Goal: Information Seeking & Learning: Learn about a topic

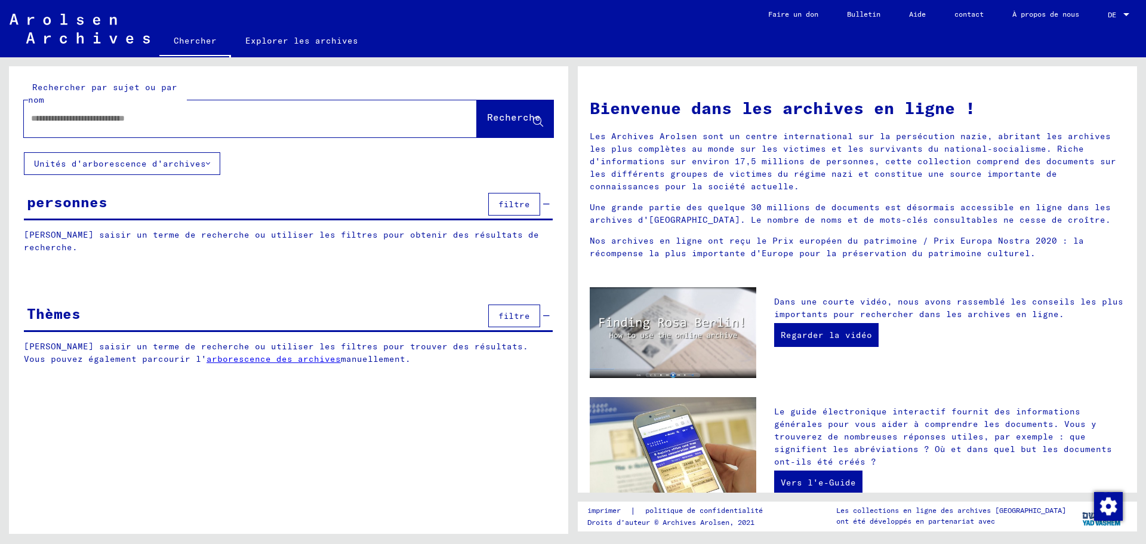
click at [43, 118] on input "text" at bounding box center [236, 118] width 410 height 13
type input "**********"
click at [500, 110] on button "Recherche" at bounding box center [515, 118] width 76 height 37
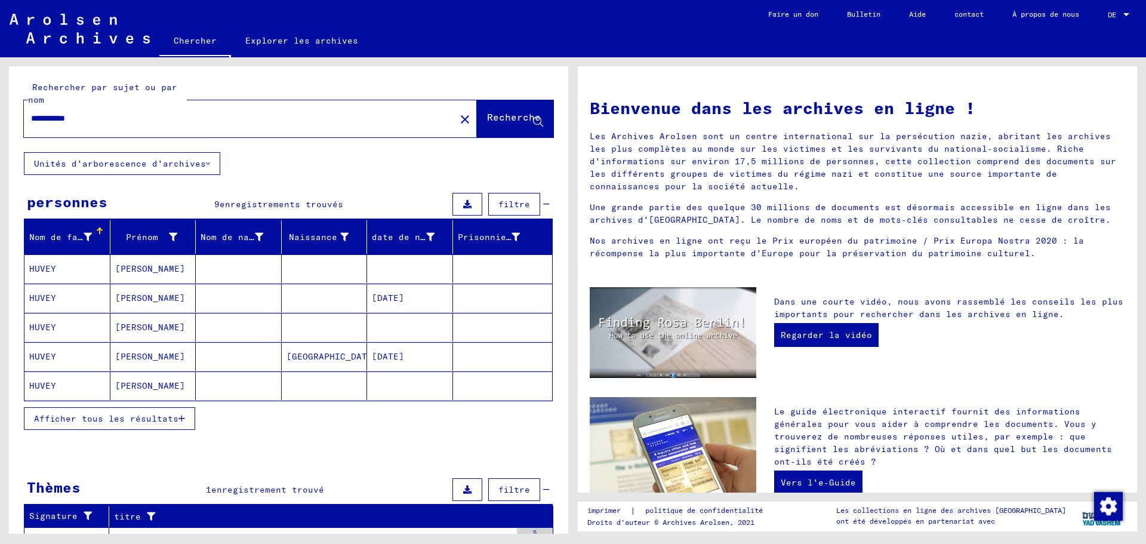
click at [135, 352] on font "[PERSON_NAME]" at bounding box center [150, 356] width 70 height 11
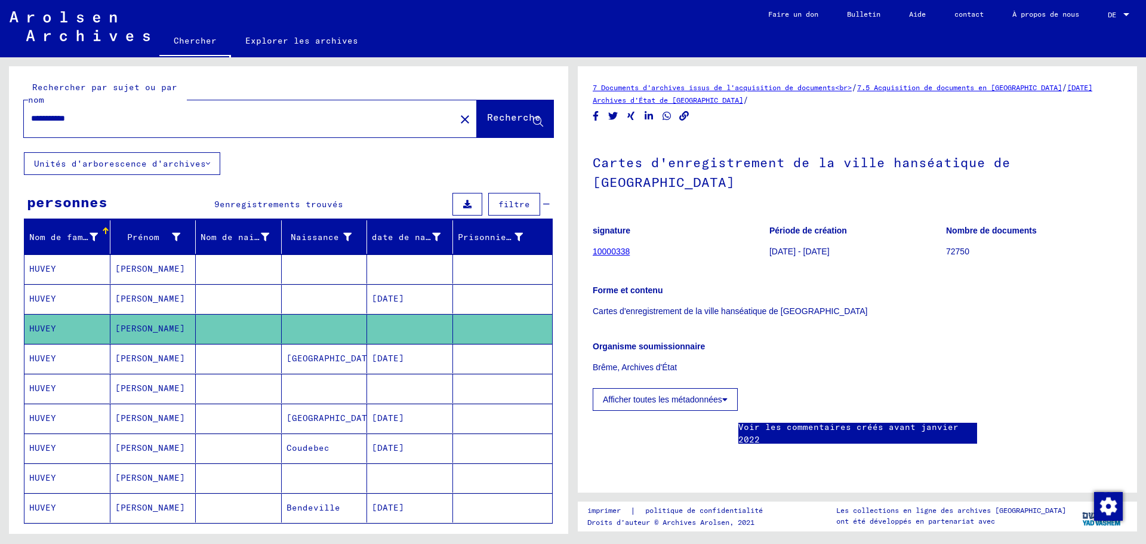
click at [156, 359] on font "[PERSON_NAME]" at bounding box center [150, 358] width 70 height 11
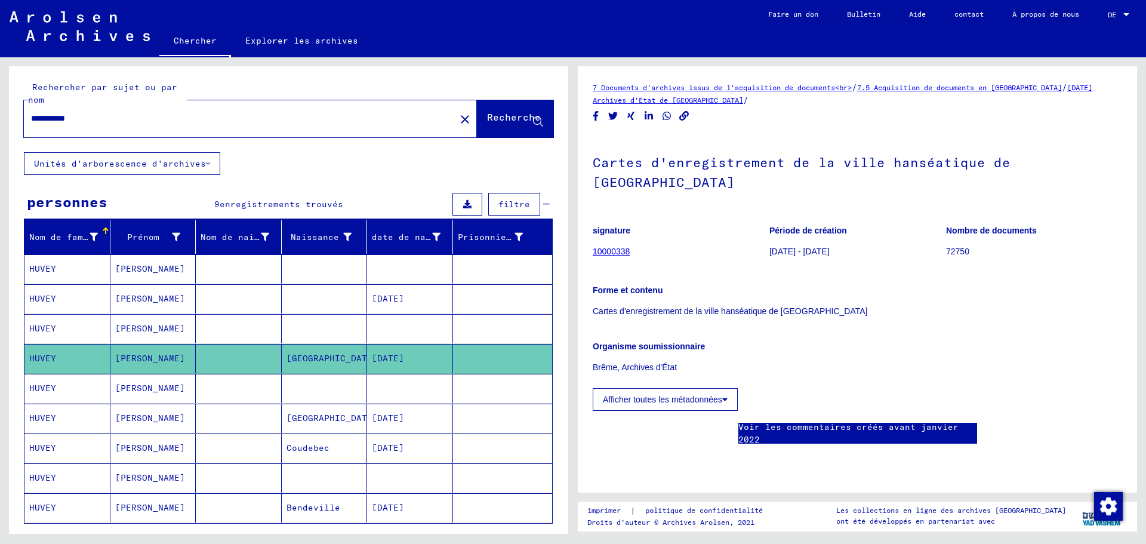
click at [156, 359] on font "[PERSON_NAME]" at bounding box center [150, 358] width 70 height 11
click at [153, 415] on font "[PERSON_NAME]" at bounding box center [150, 418] width 70 height 11
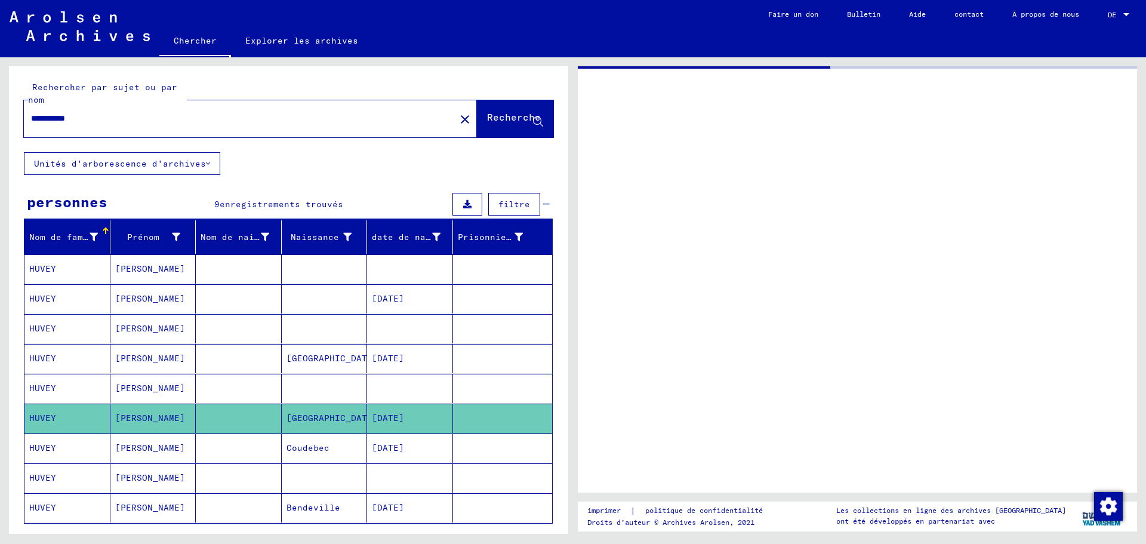
click at [153, 415] on font "[PERSON_NAME]" at bounding box center [150, 418] width 70 height 11
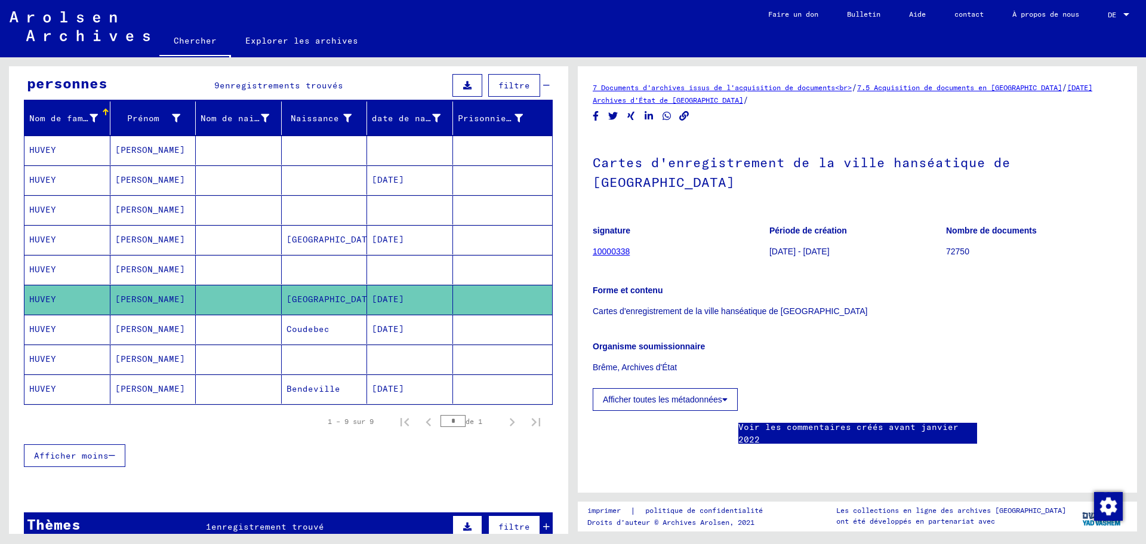
scroll to position [119, 0]
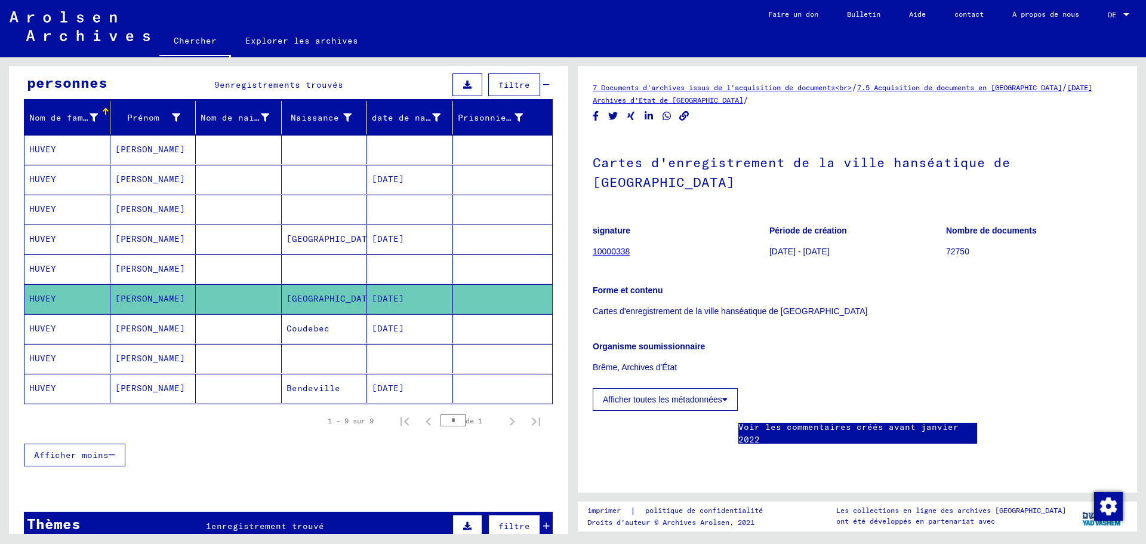
click at [161, 393] on mat-cell "[PERSON_NAME]" at bounding box center [153, 388] width 86 height 29
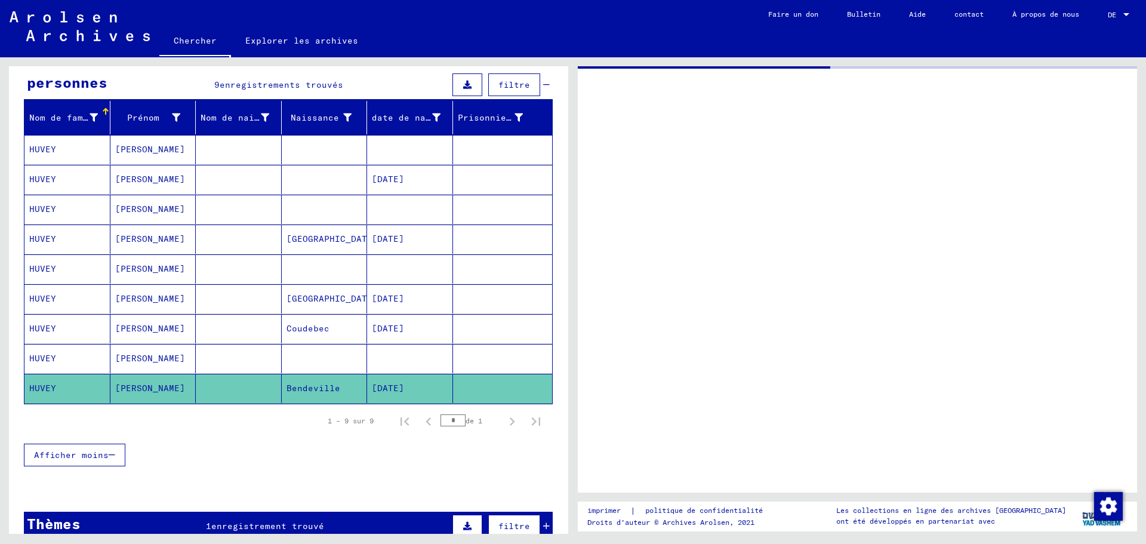
click at [161, 393] on mat-cell "[PERSON_NAME]" at bounding box center [153, 388] width 86 height 29
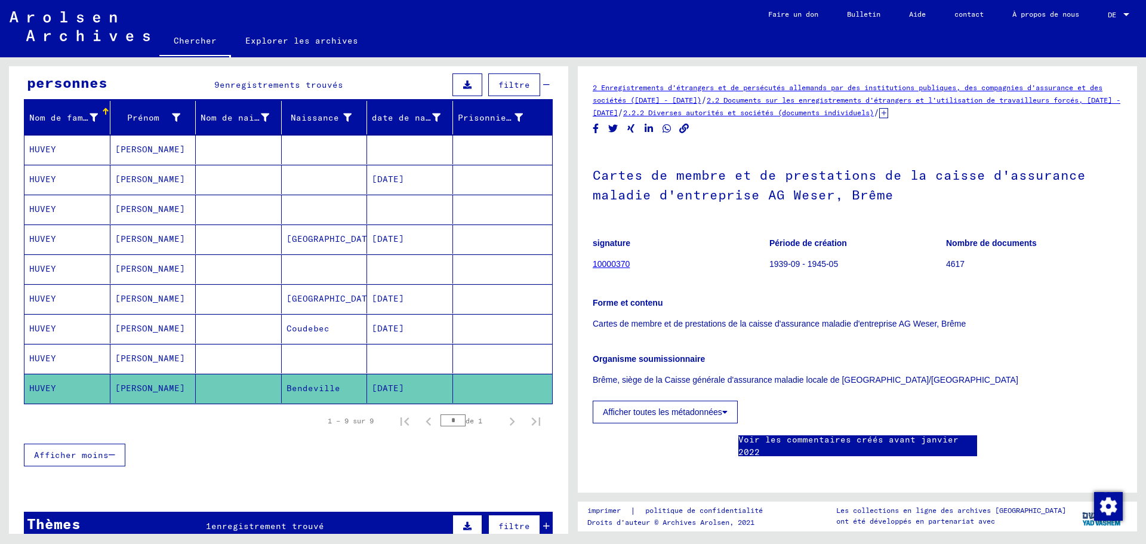
click at [632, 86] on font "2 Enregistrements d'étrangers et de persécutés allemands par des institutions p…" at bounding box center [848, 93] width 510 height 21
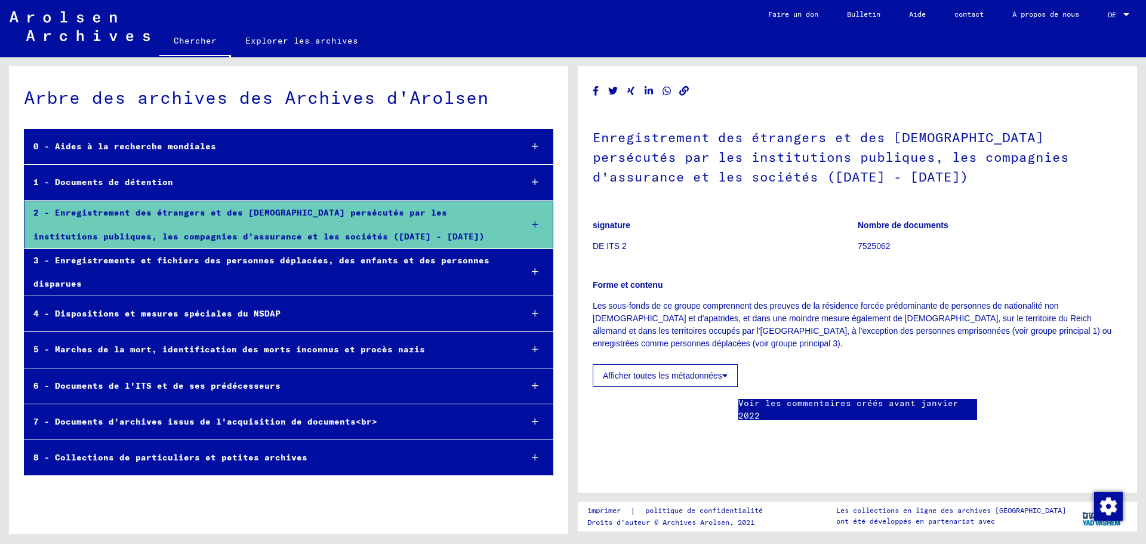
scroll to position [179, 0]
click at [723, 371] on icon at bounding box center [724, 375] width 5 height 8
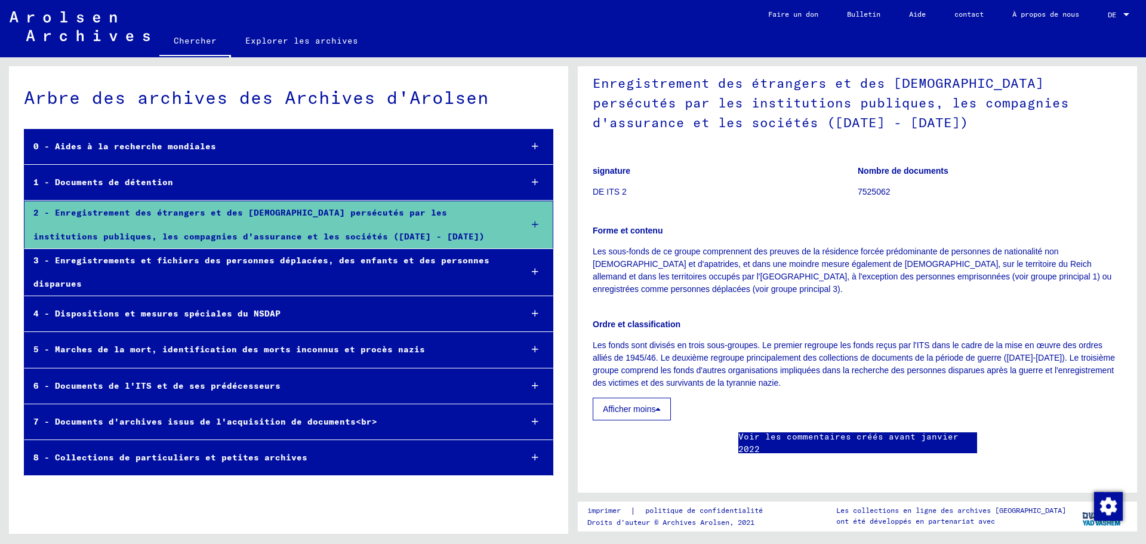
click at [432, 217] on font "2 - Enregistrement des étrangers et des [DEMOGRAPHIC_DATA] persécutés par les i…" at bounding box center [258, 224] width 451 height 34
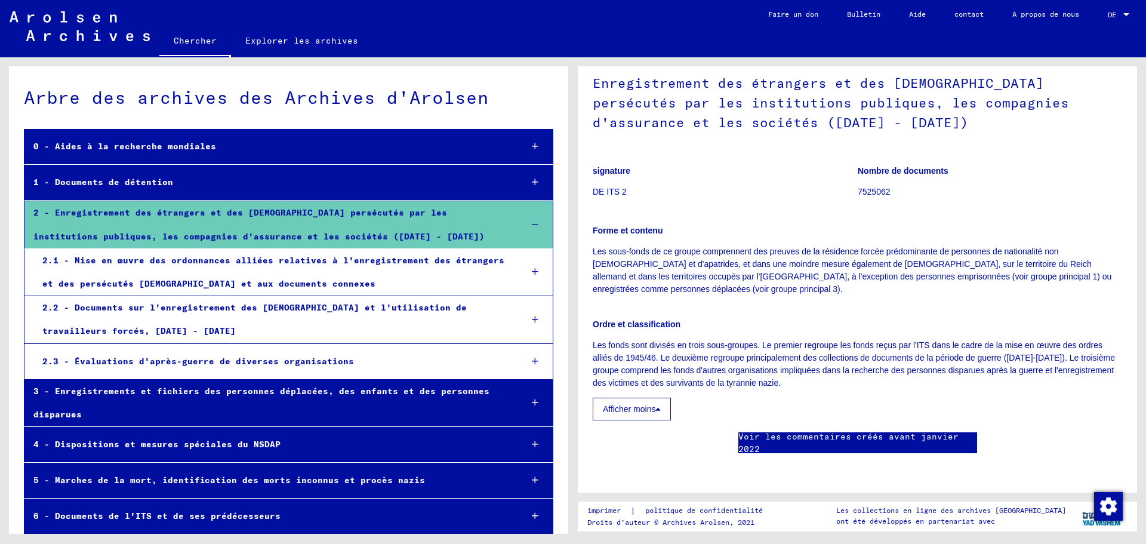
click at [404, 257] on font "2.1 - Mise en œuvre des ordonnances alliées relatives à l'enregistrement des ét…" at bounding box center [273, 272] width 462 height 34
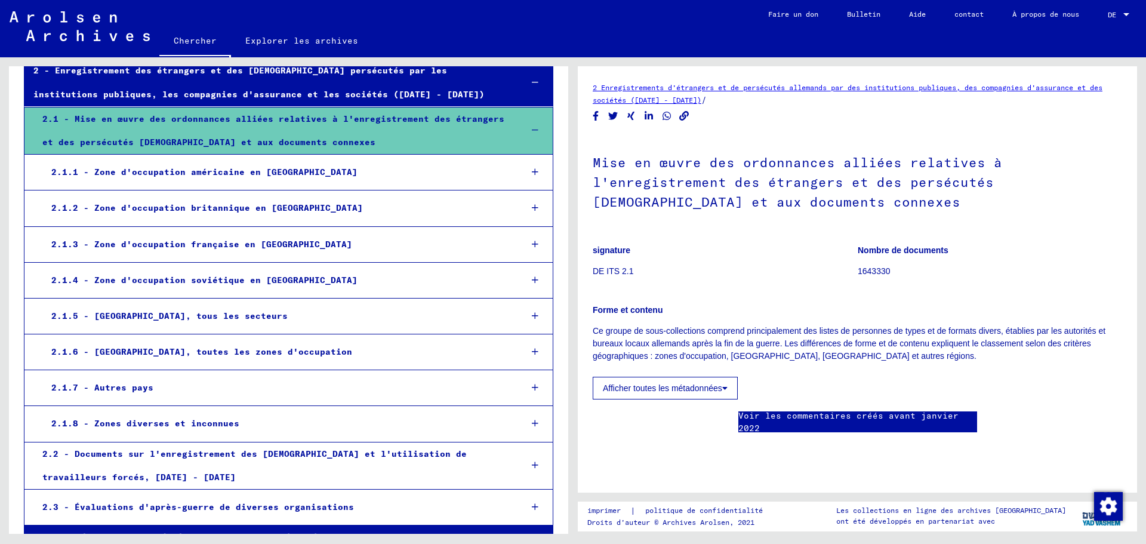
scroll to position [179, 0]
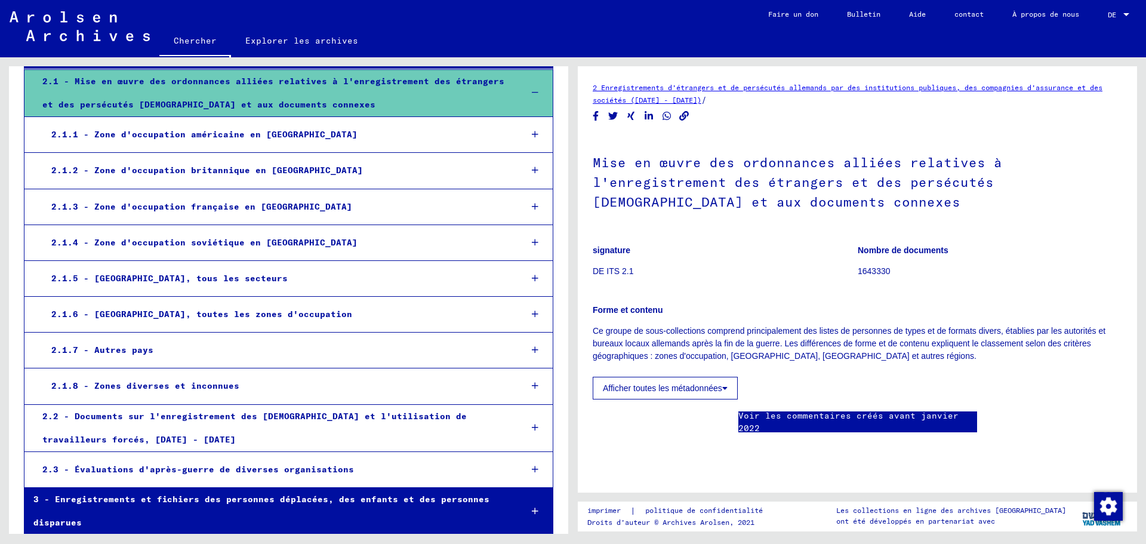
click at [454, 419] on font "2.2 - Documents sur l'enregistrement des [DEMOGRAPHIC_DATA] et l'utilisation de…" at bounding box center [254, 428] width 424 height 34
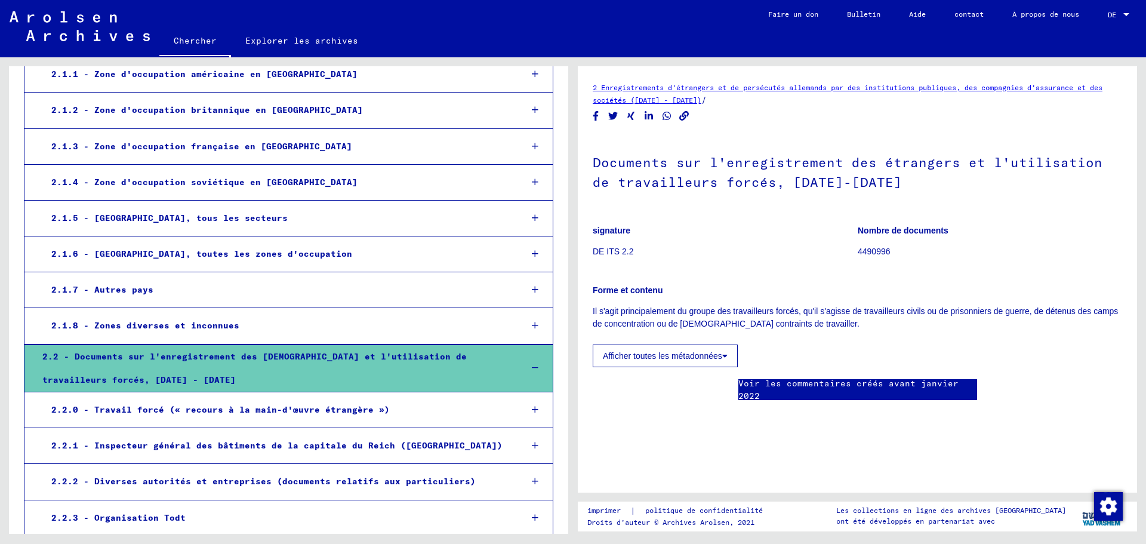
scroll to position [299, 0]
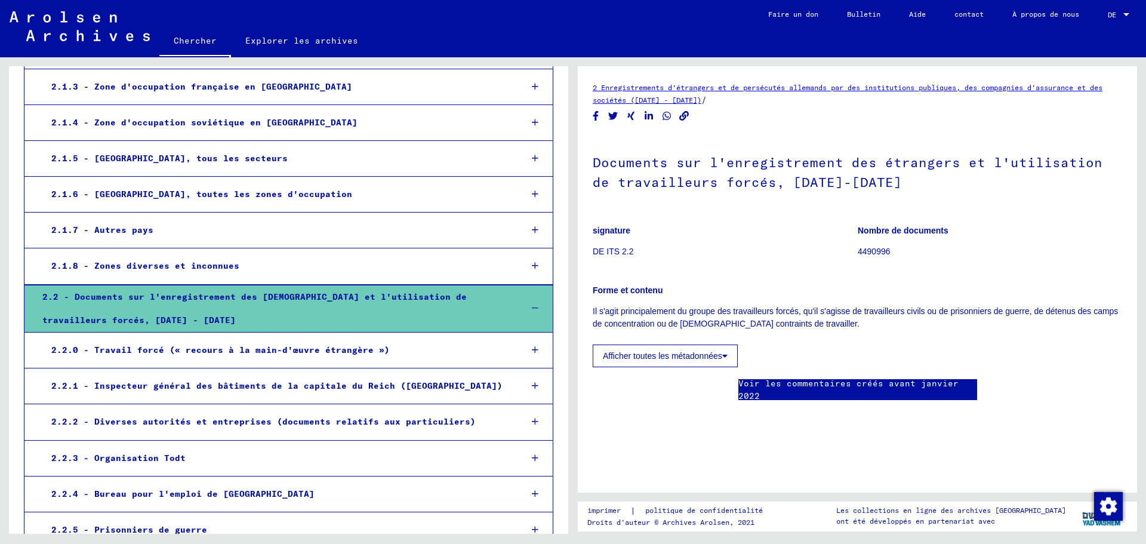
click at [353, 346] on font "2.2.0 - Travail forcé (« recours à la main-d'œuvre étrangère »)" at bounding box center [220, 349] width 339 height 11
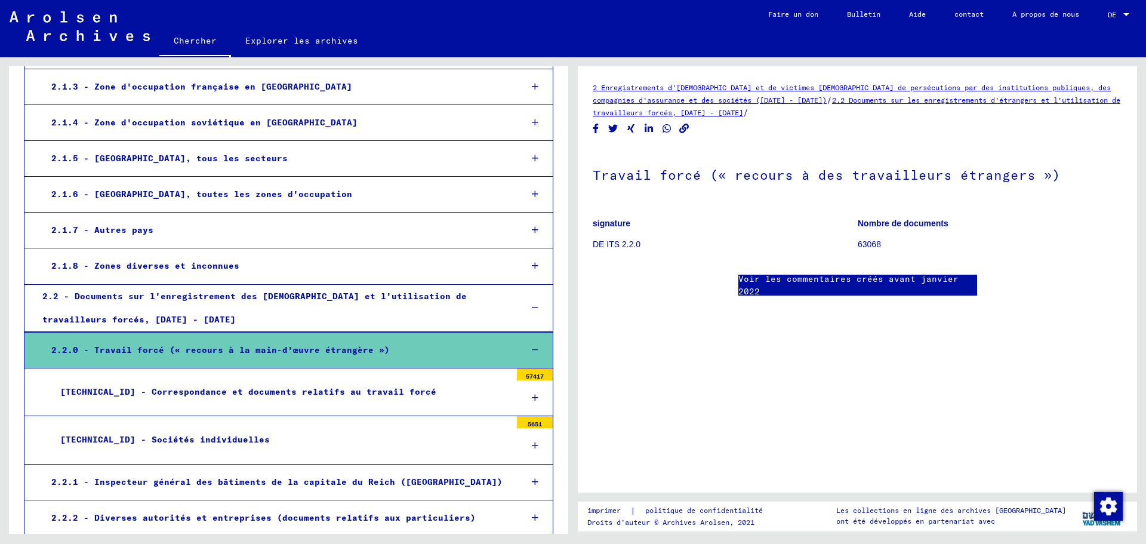
scroll to position [358, 0]
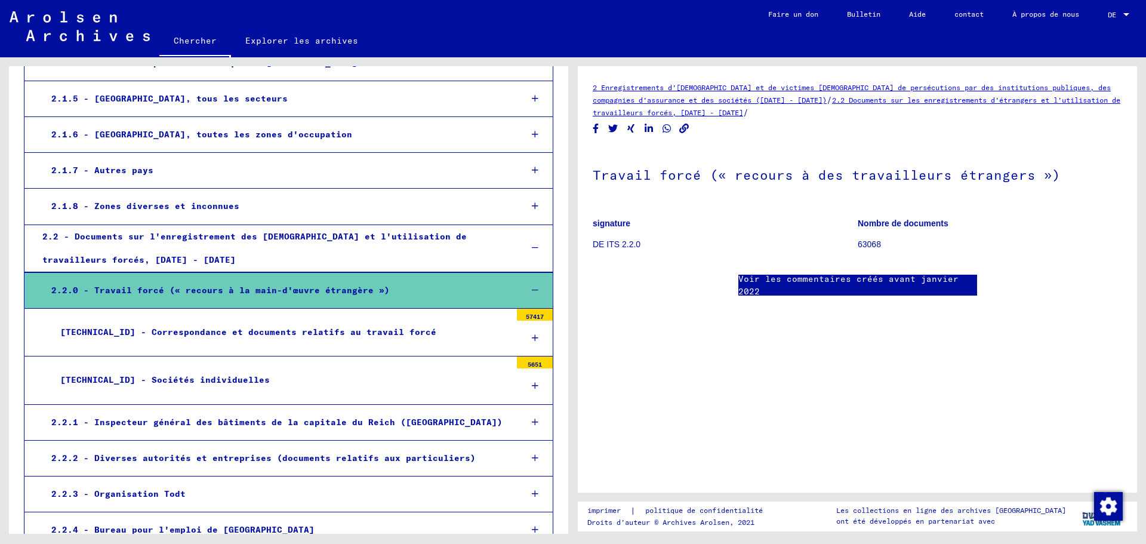
click at [526, 315] on font "57417" at bounding box center [535, 317] width 18 height 8
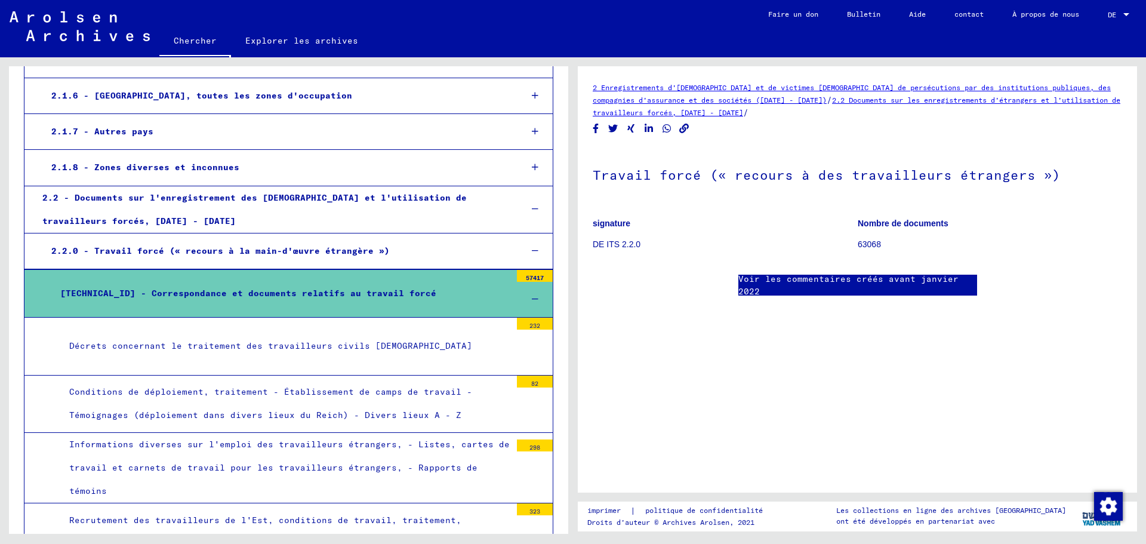
scroll to position [418, 0]
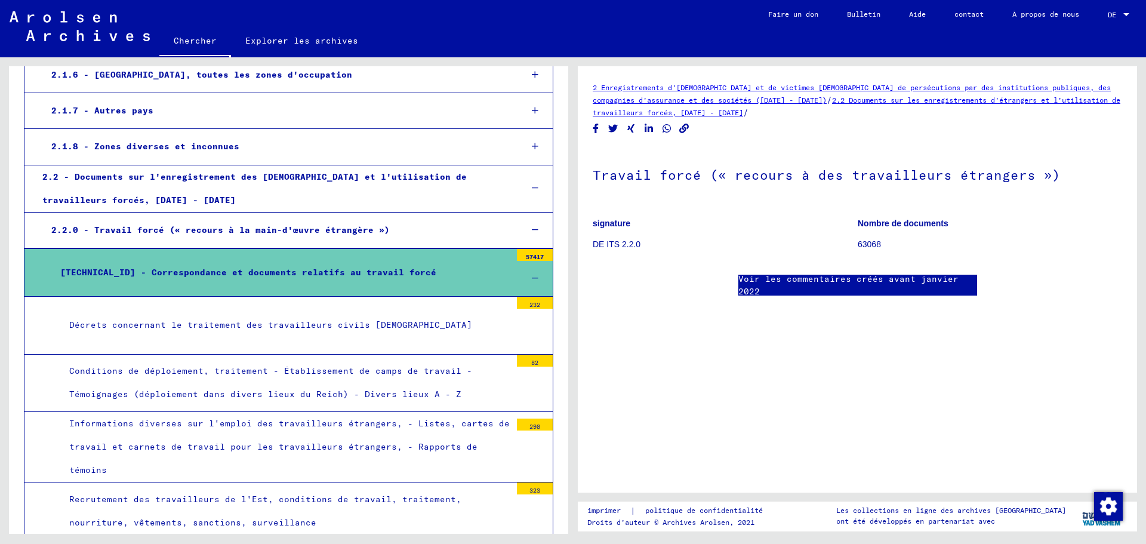
click at [517, 360] on div "82" at bounding box center [535, 361] width 36 height 12
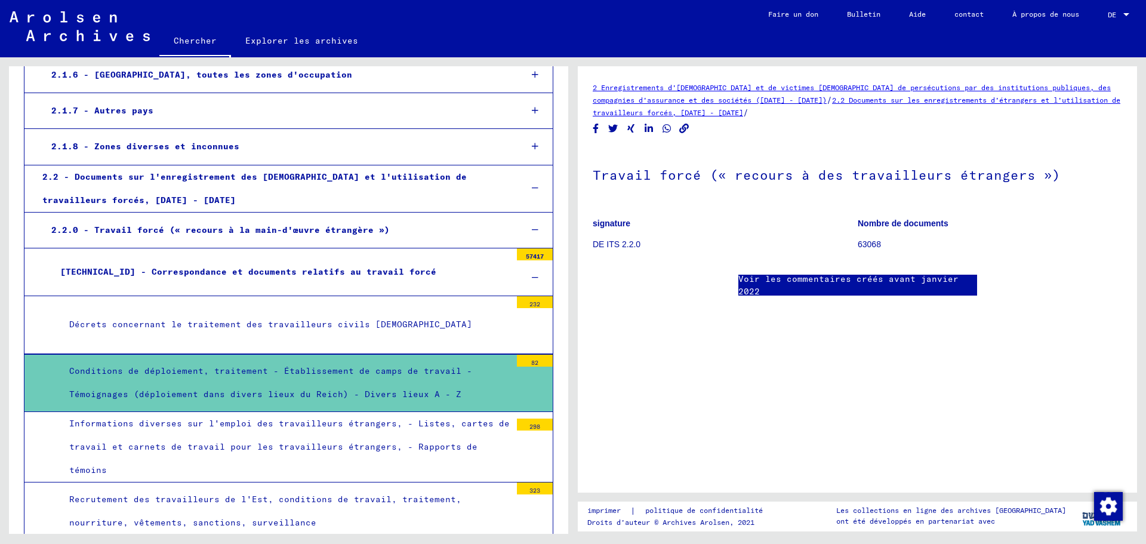
click at [536, 424] on div "298" at bounding box center [535, 425] width 36 height 12
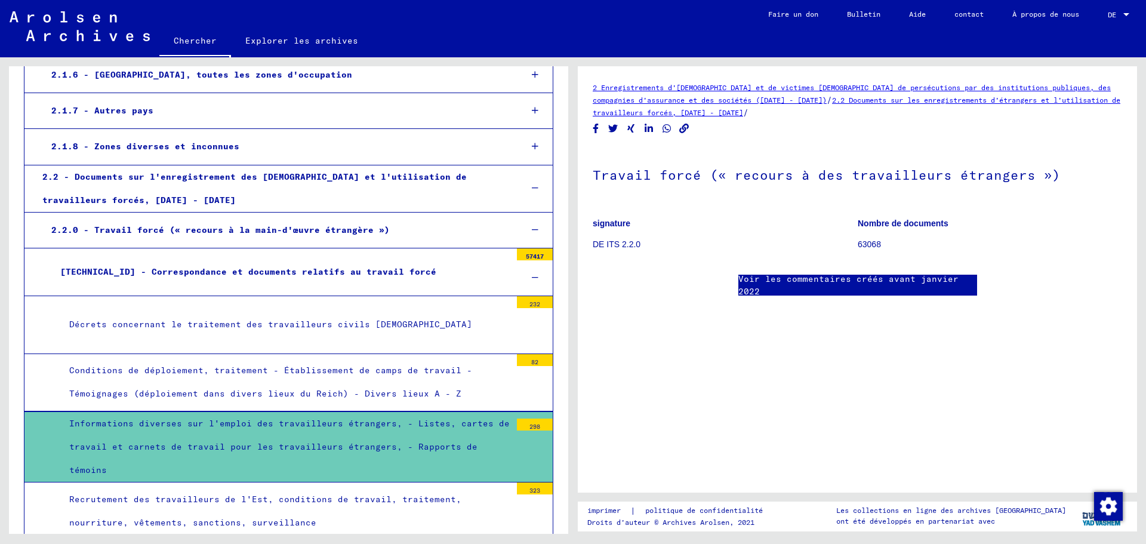
click at [392, 426] on font "Informations diverses sur l'emploi des travailleurs étrangers, - Listes, cartes…" at bounding box center [289, 446] width 441 height 57
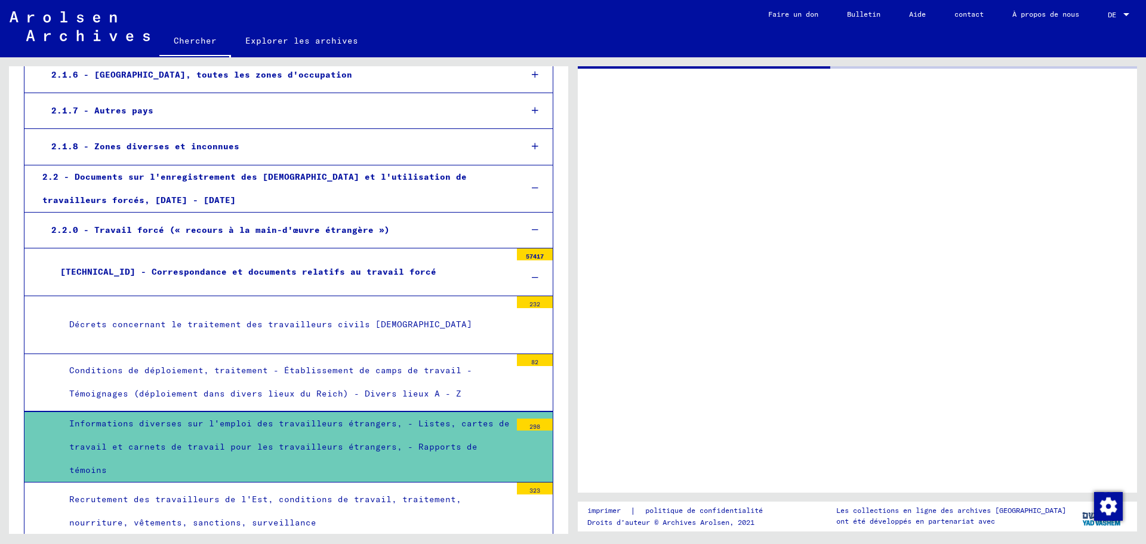
click at [392, 426] on font "Informations diverses sur l'emploi des travailleurs étrangers, - Listes, cartes…" at bounding box center [289, 446] width 441 height 57
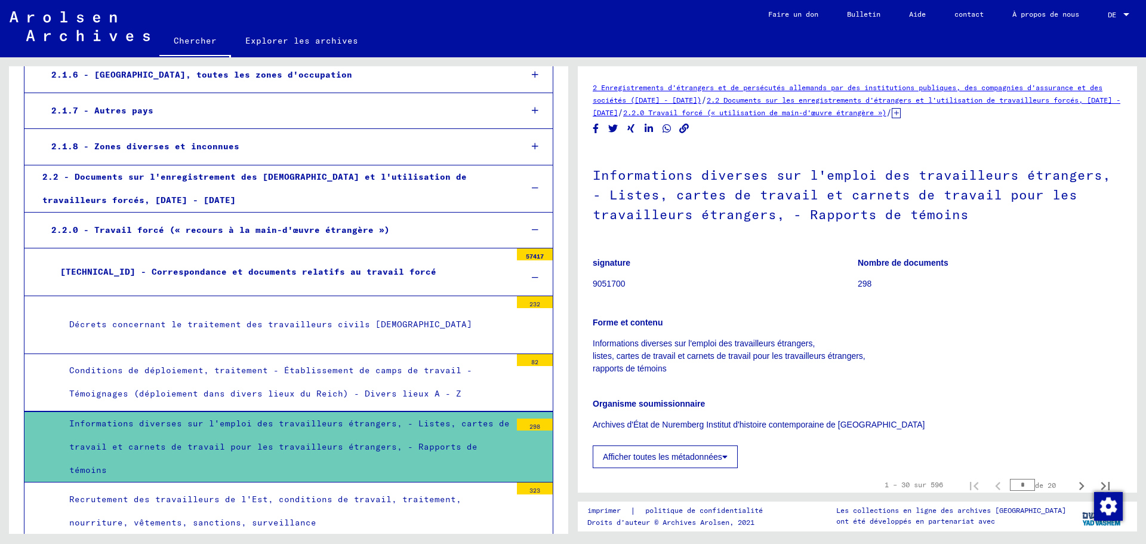
click at [607, 281] on font "9051700" at bounding box center [609, 284] width 33 height 10
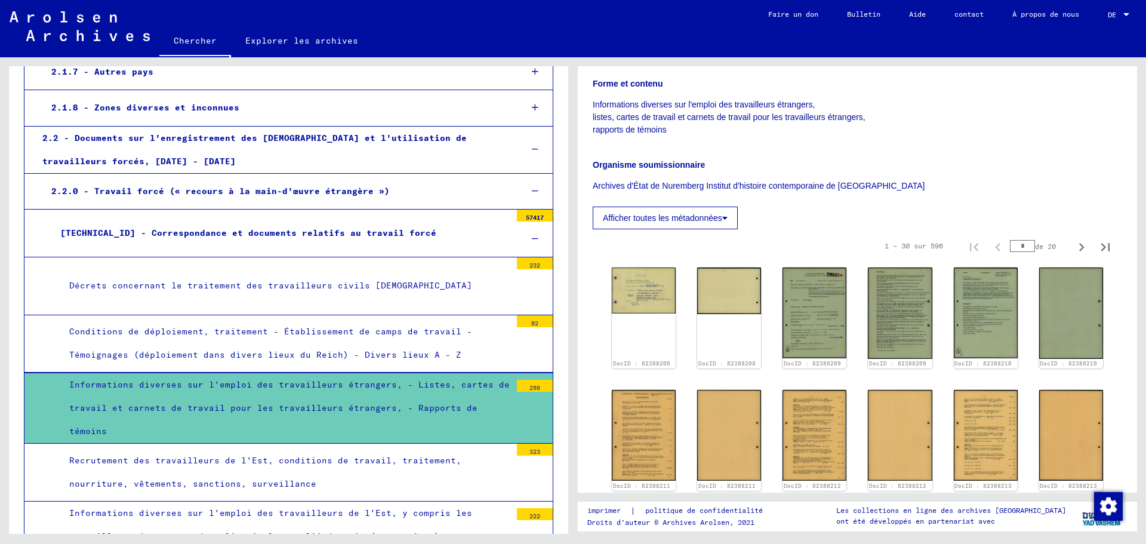
scroll to position [478, 0]
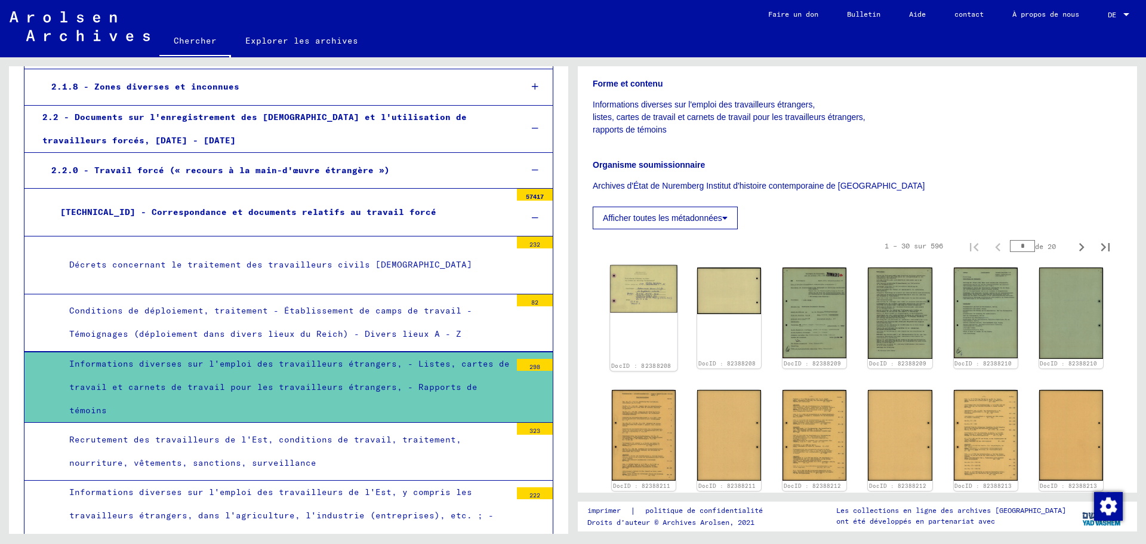
click at [653, 302] on img at bounding box center [643, 289] width 67 height 48
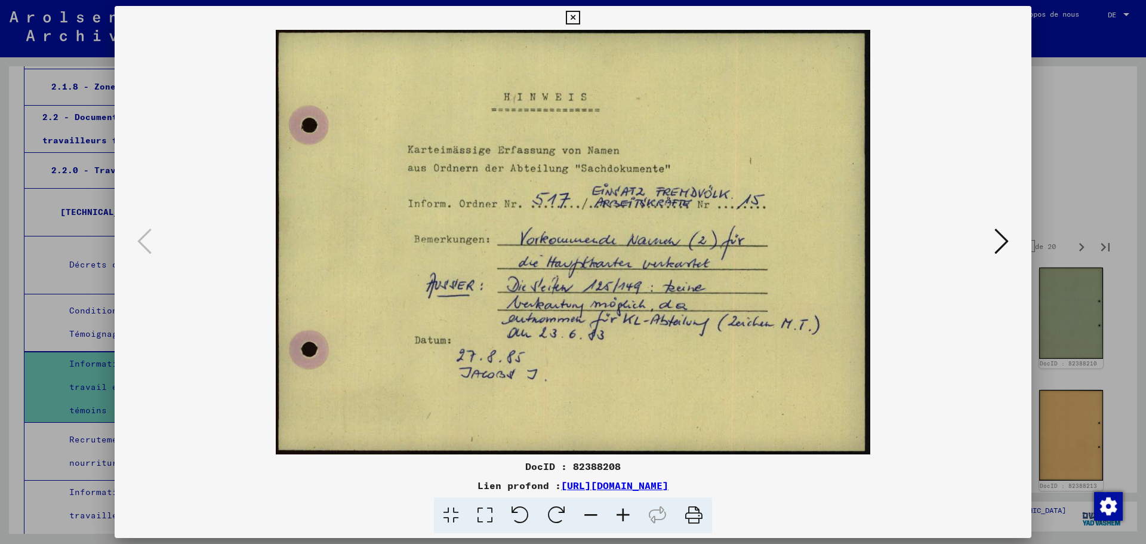
click at [999, 244] on icon at bounding box center [1002, 241] width 14 height 29
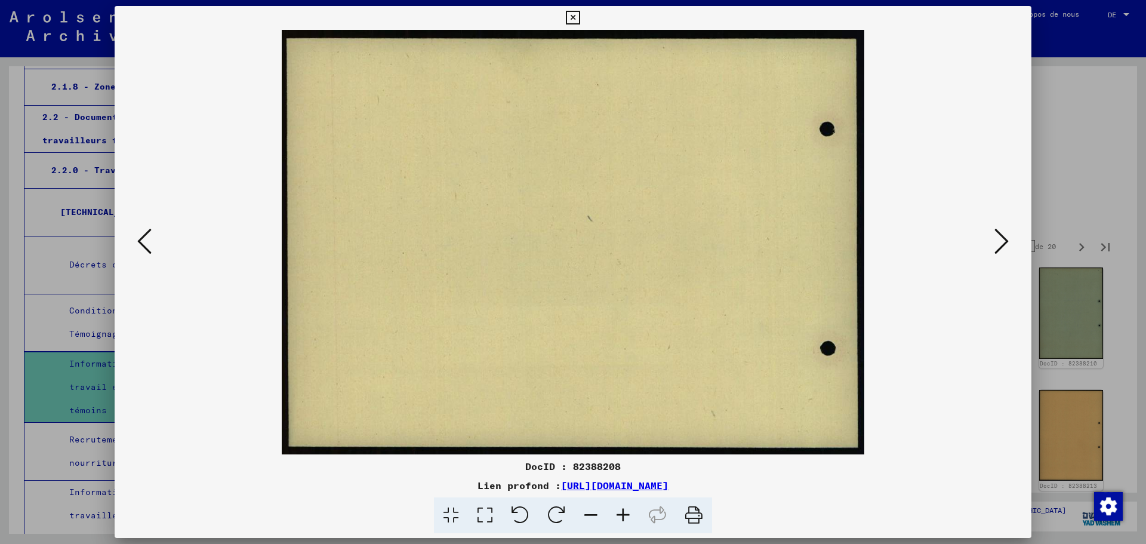
click at [999, 244] on icon at bounding box center [1002, 241] width 14 height 29
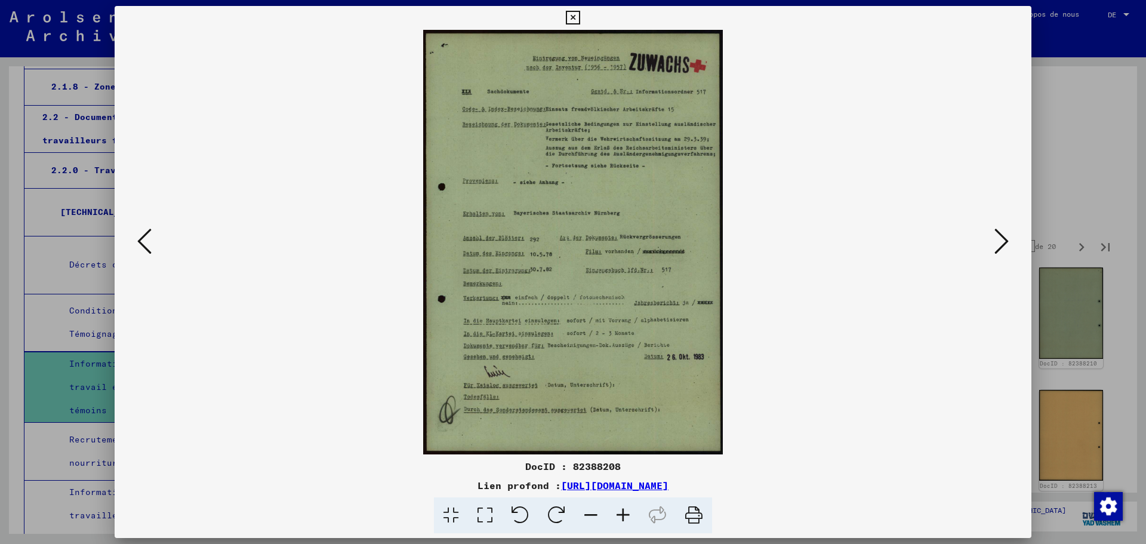
click at [1003, 240] on icon at bounding box center [1002, 241] width 14 height 29
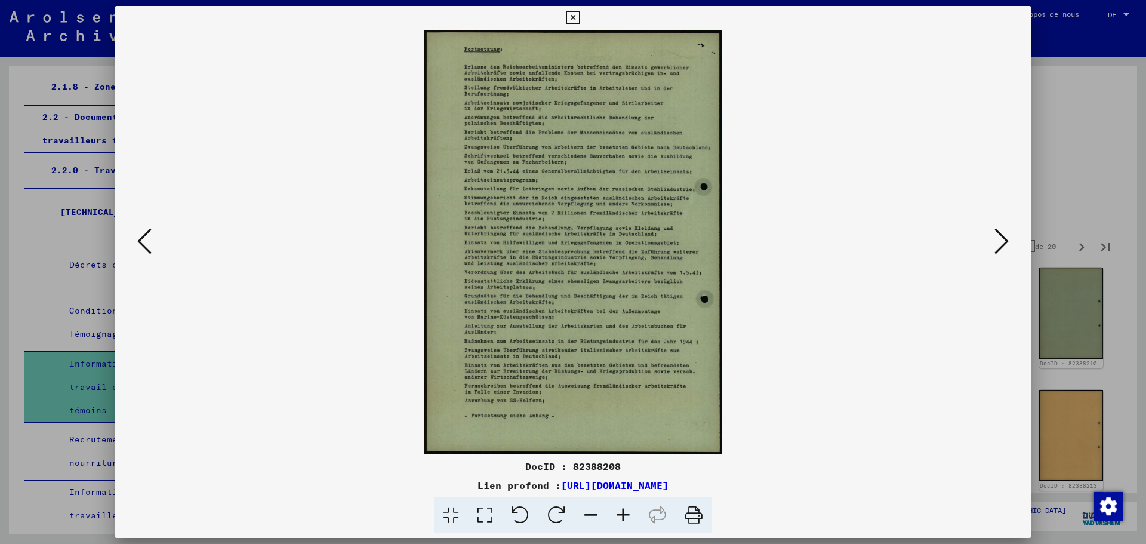
click at [1003, 240] on icon at bounding box center [1002, 241] width 14 height 29
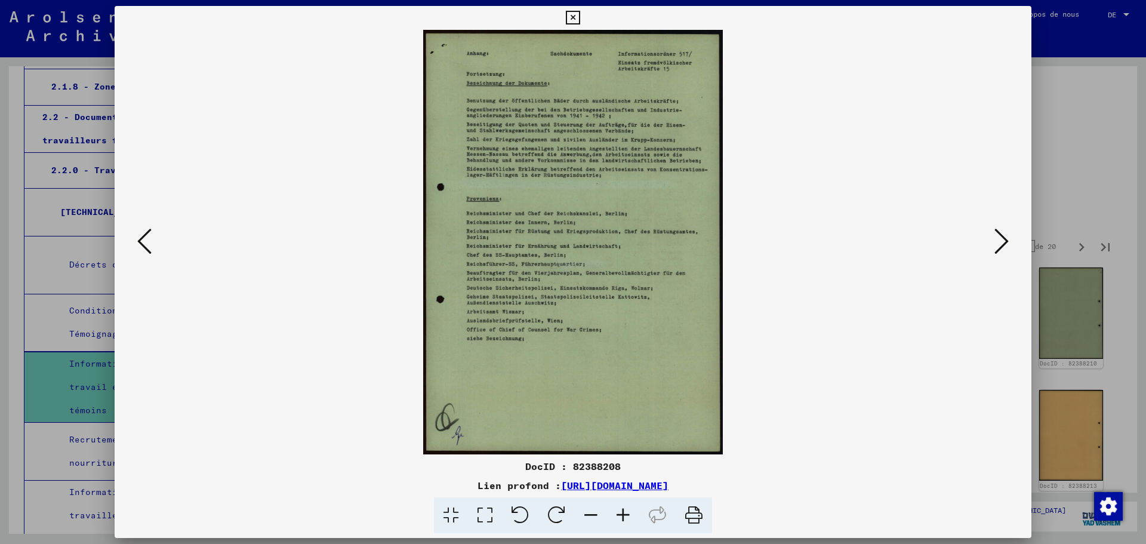
click at [1003, 240] on icon at bounding box center [1002, 241] width 14 height 29
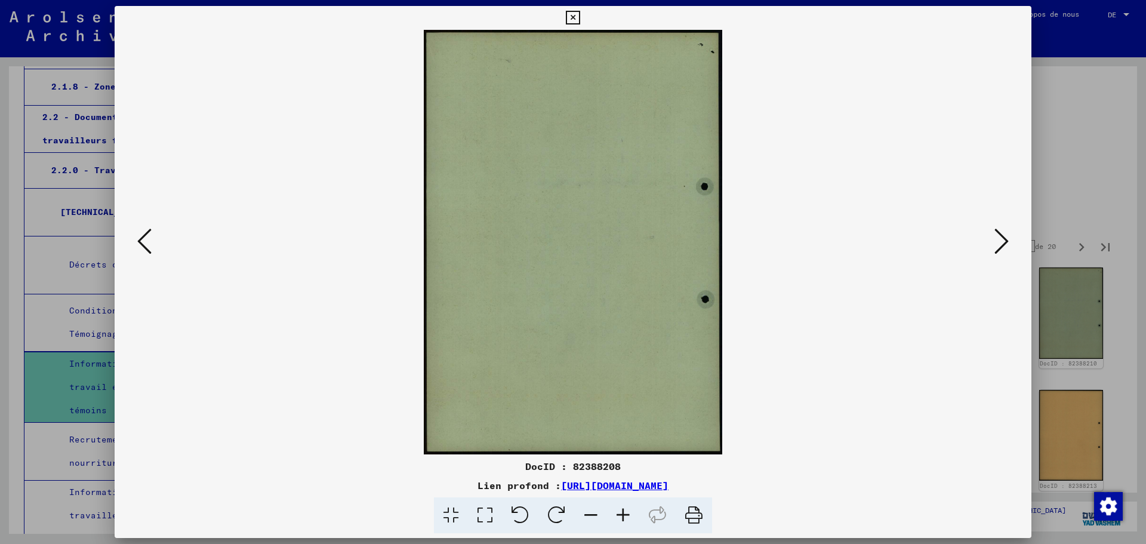
click at [1003, 240] on icon at bounding box center [1002, 241] width 14 height 29
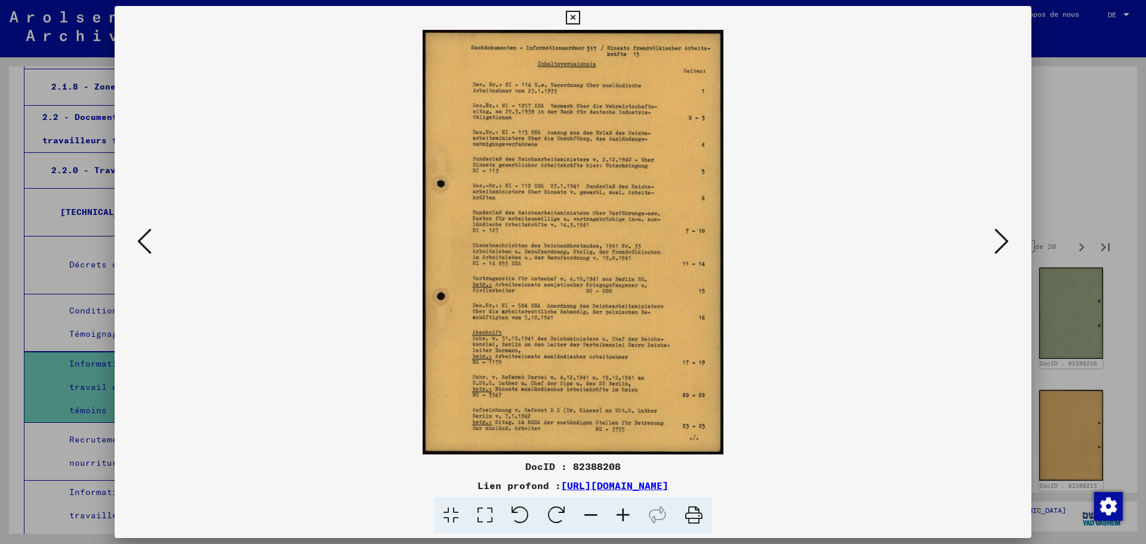
click at [1003, 240] on icon at bounding box center [1002, 241] width 14 height 29
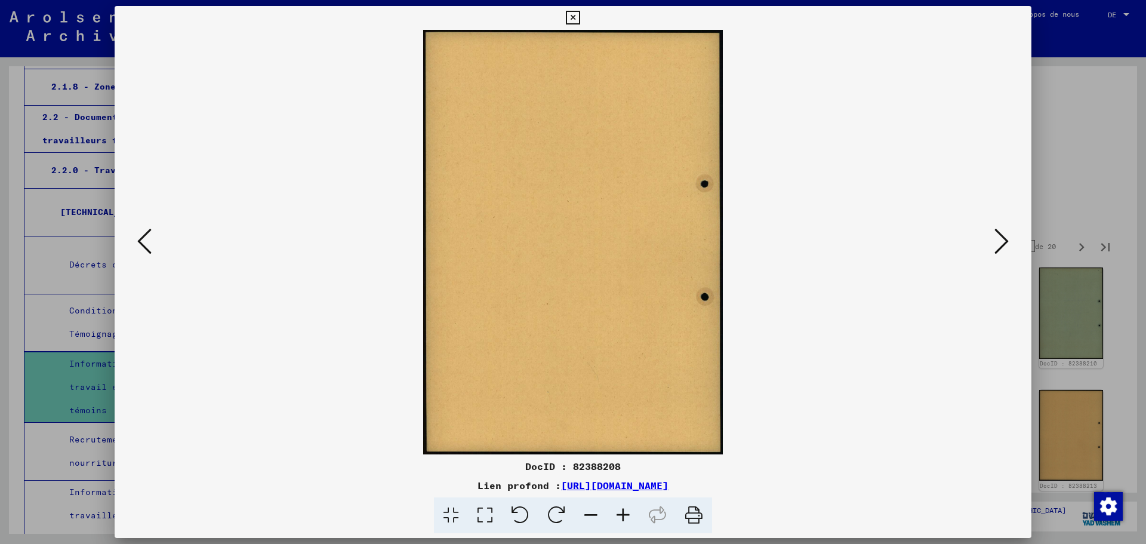
click at [1003, 240] on icon at bounding box center [1002, 241] width 14 height 29
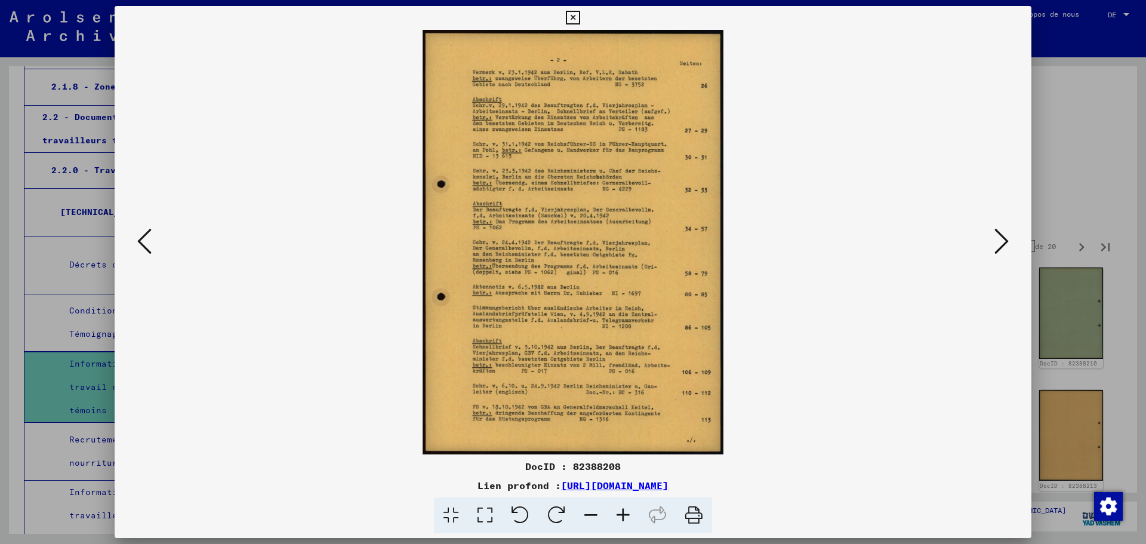
click at [1003, 240] on icon at bounding box center [1002, 241] width 14 height 29
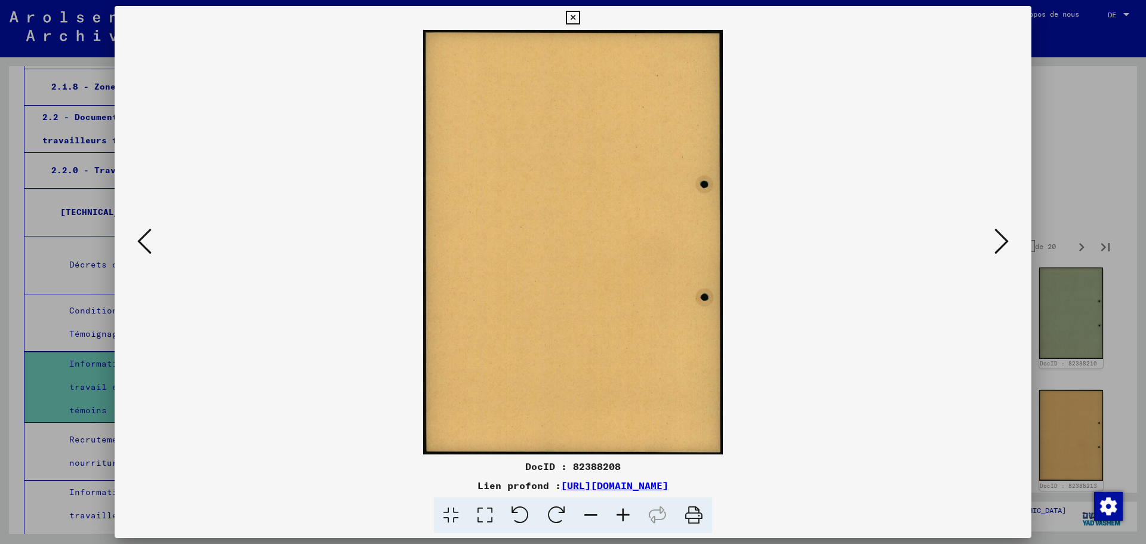
click at [1003, 240] on icon at bounding box center [1002, 241] width 14 height 29
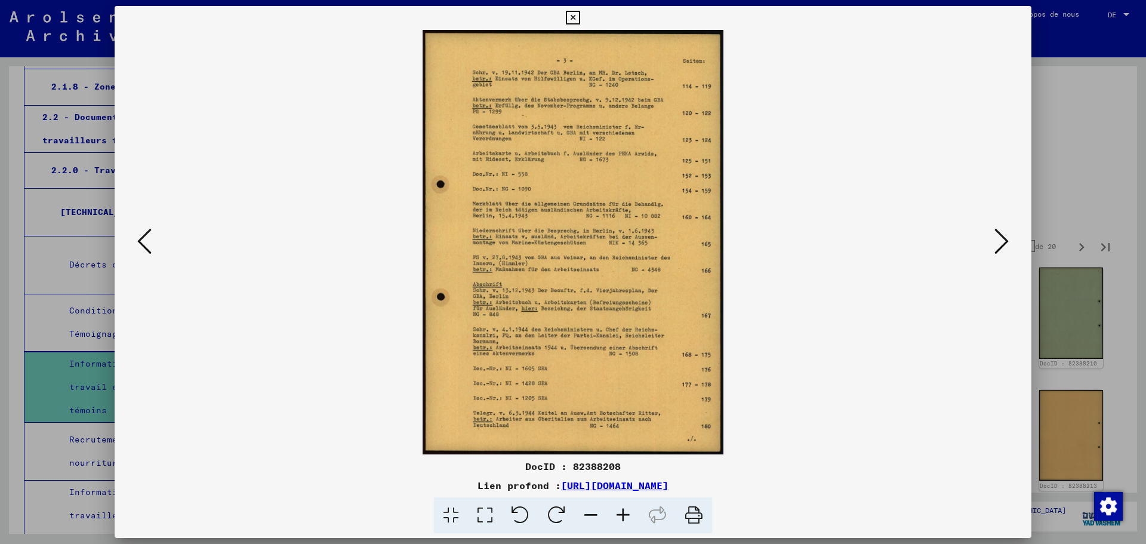
click at [1003, 240] on icon at bounding box center [1002, 241] width 14 height 29
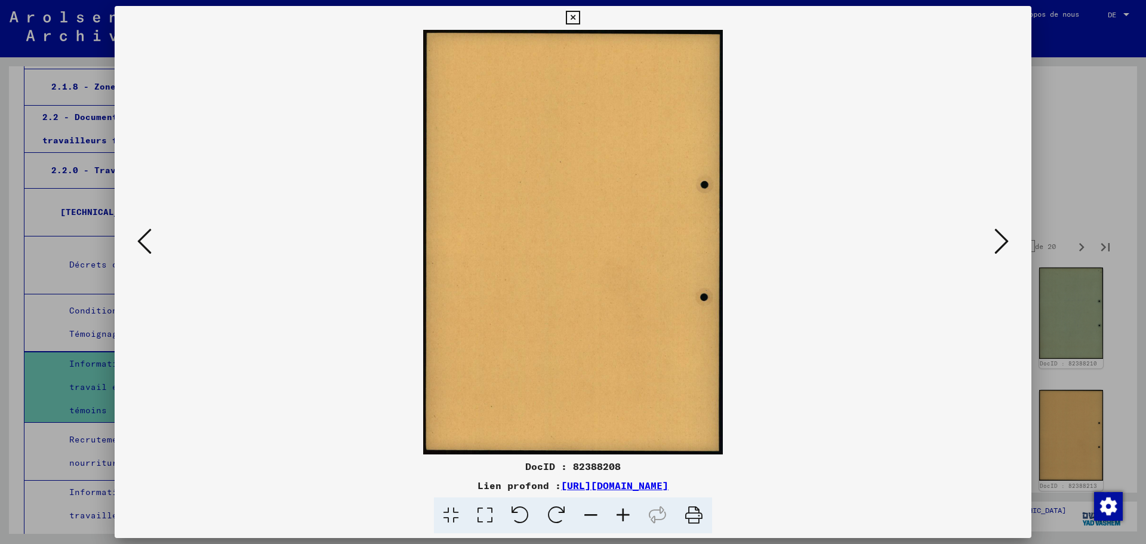
click at [1003, 240] on icon at bounding box center [1002, 241] width 14 height 29
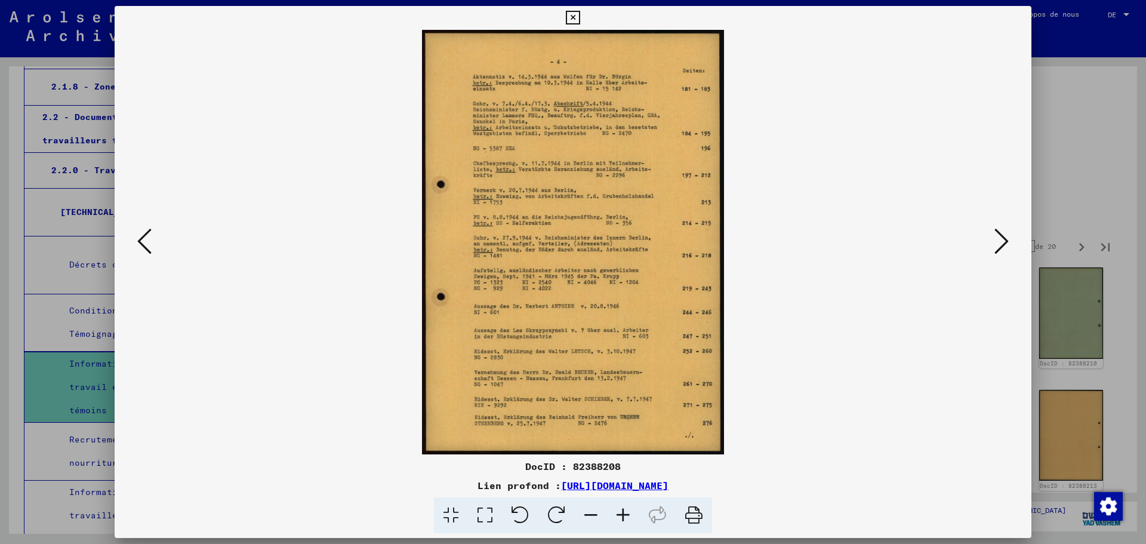
click at [1003, 240] on icon at bounding box center [1002, 241] width 14 height 29
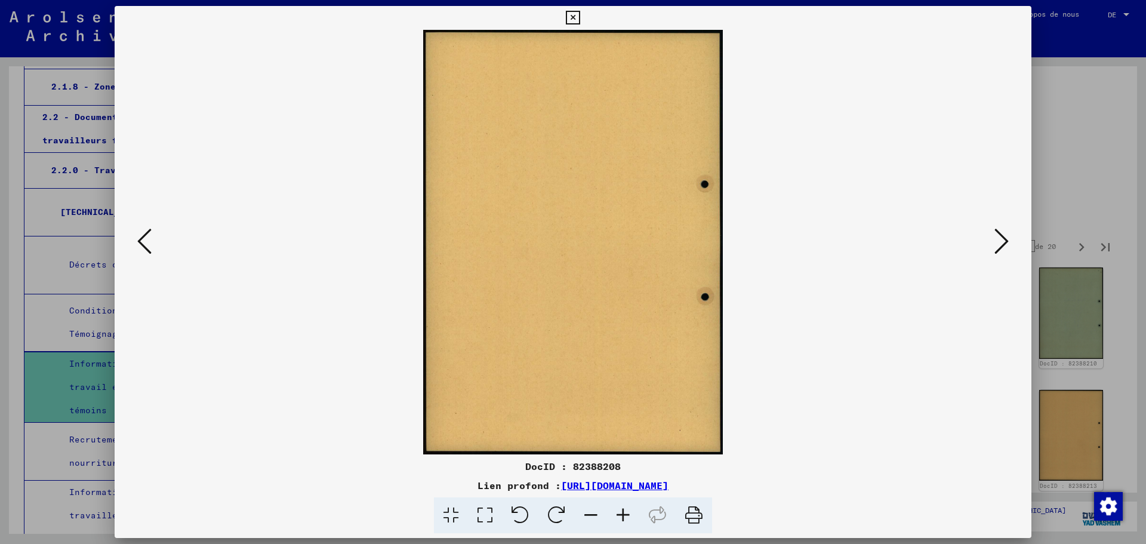
click at [1003, 240] on icon at bounding box center [1002, 241] width 14 height 29
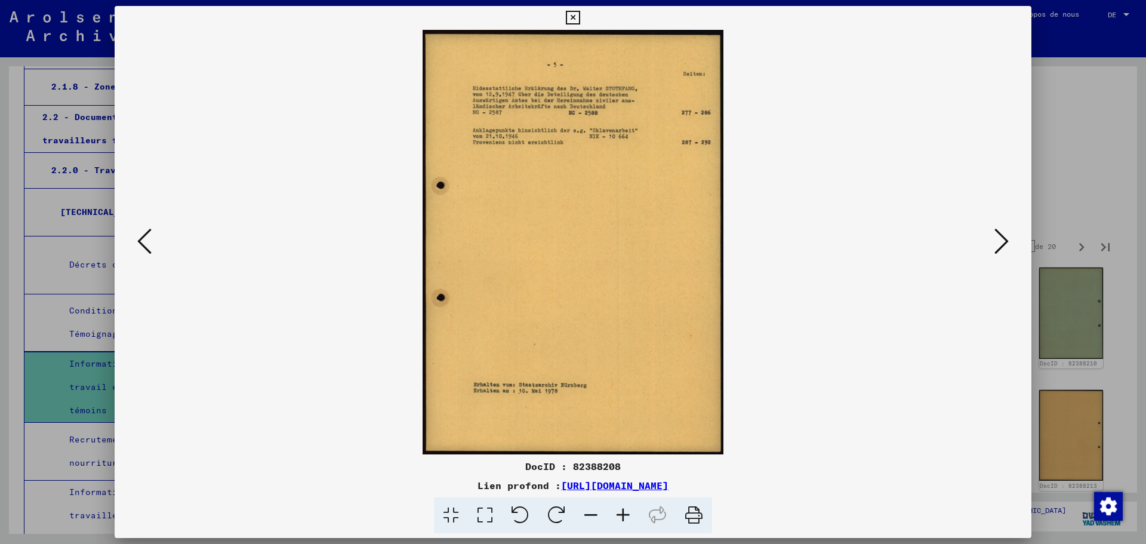
click at [1003, 240] on icon at bounding box center [1002, 241] width 14 height 29
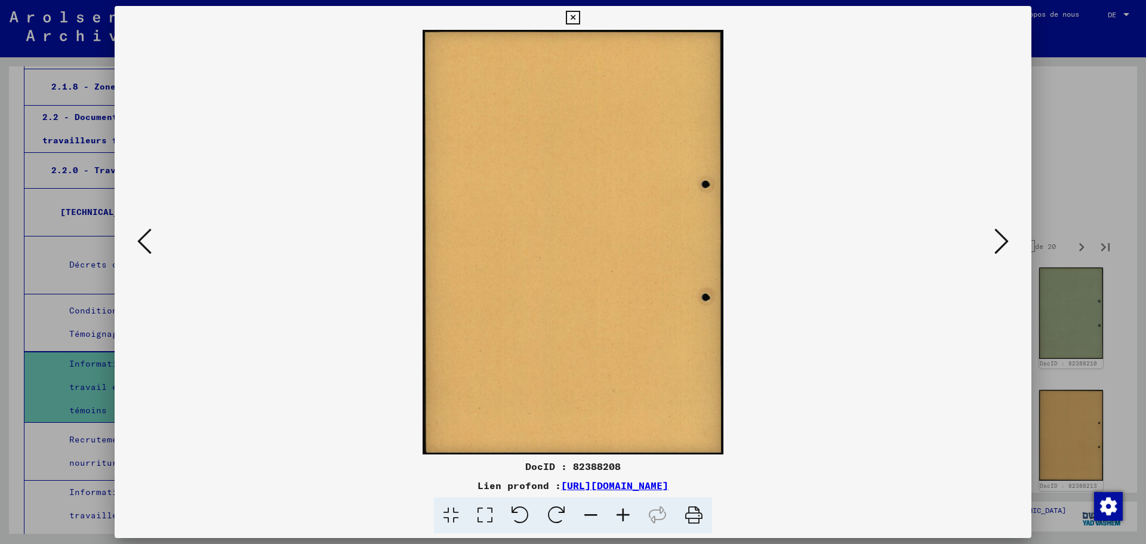
click at [1003, 240] on icon at bounding box center [1002, 241] width 14 height 29
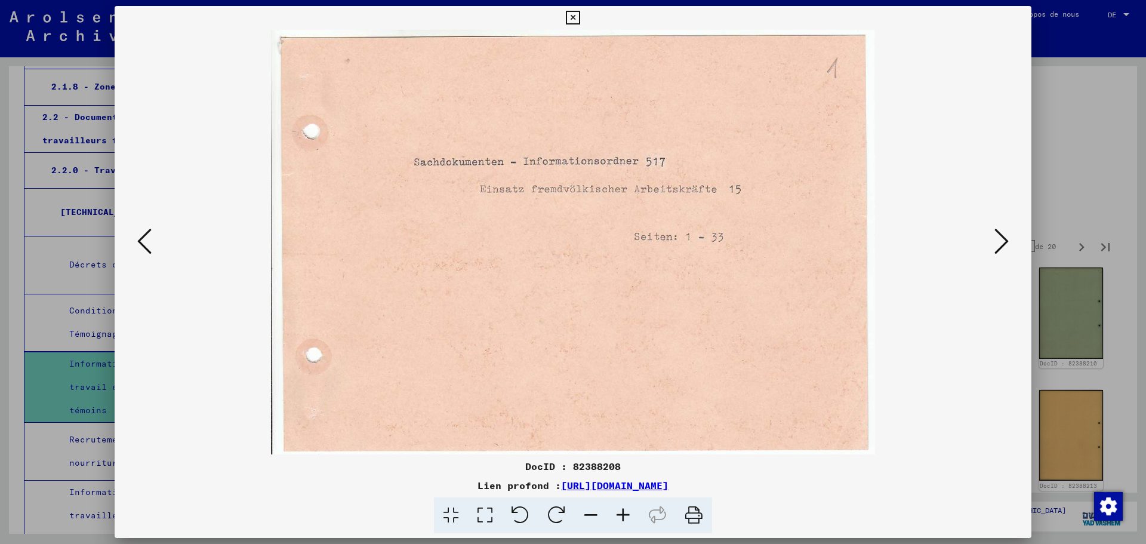
click at [1003, 240] on icon at bounding box center [1002, 241] width 14 height 29
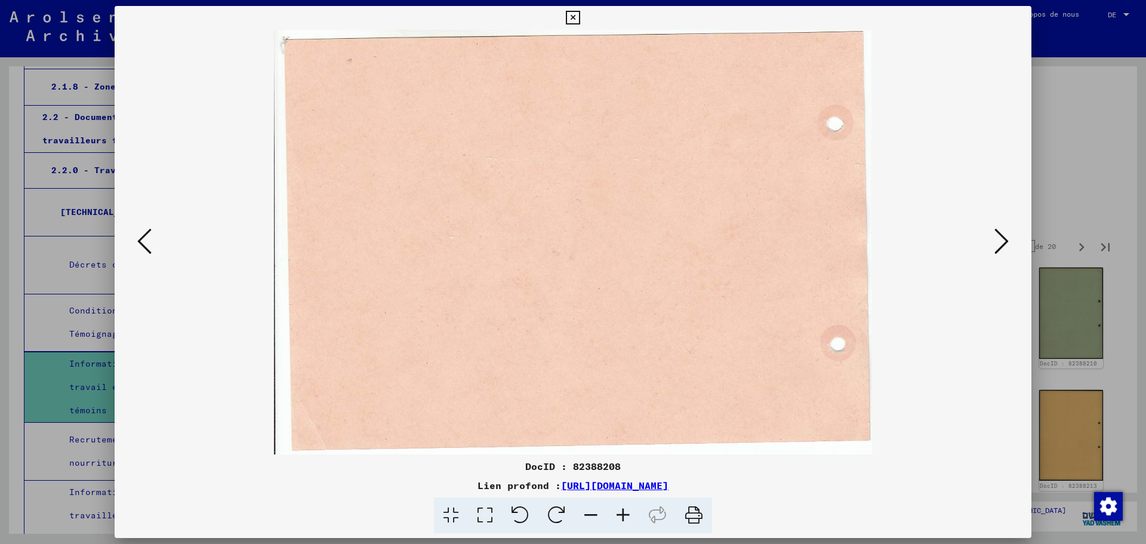
click at [1003, 240] on icon at bounding box center [1002, 241] width 14 height 29
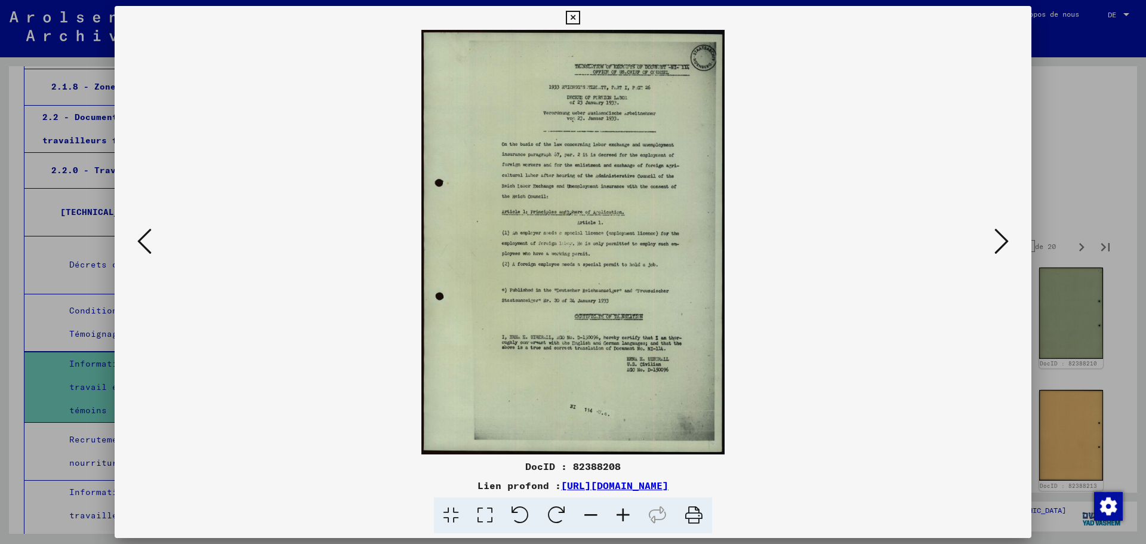
click at [1003, 240] on icon at bounding box center [1002, 241] width 14 height 29
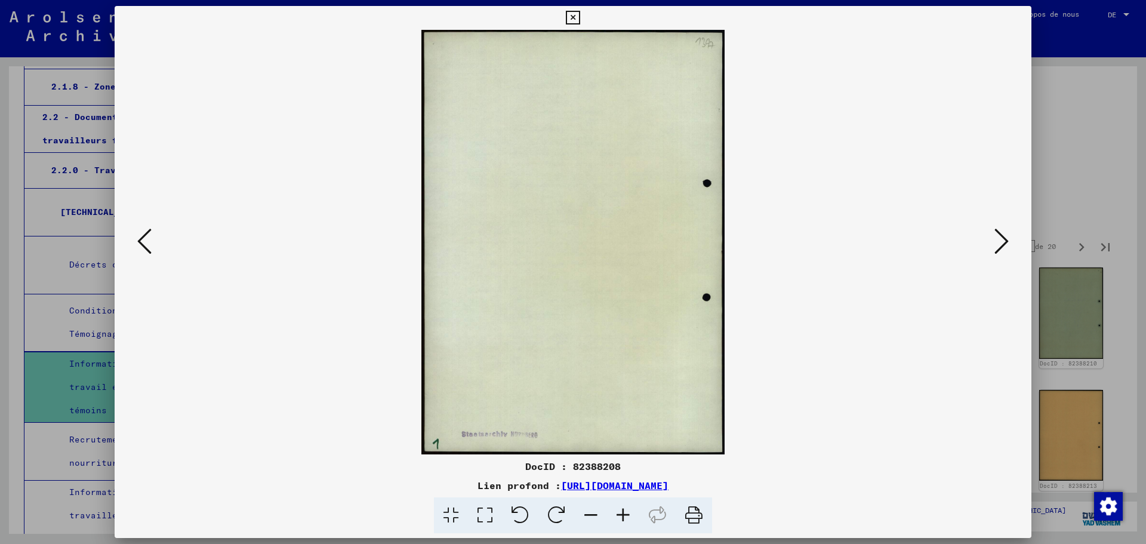
click at [1010, 237] on button at bounding box center [1001, 242] width 21 height 34
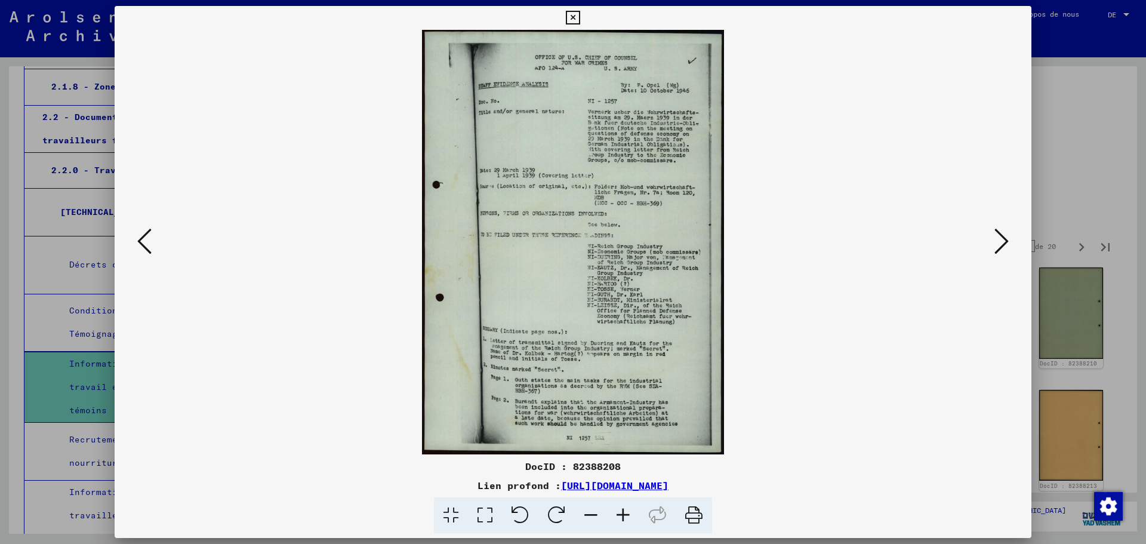
click at [1010, 237] on button at bounding box center [1001, 242] width 21 height 34
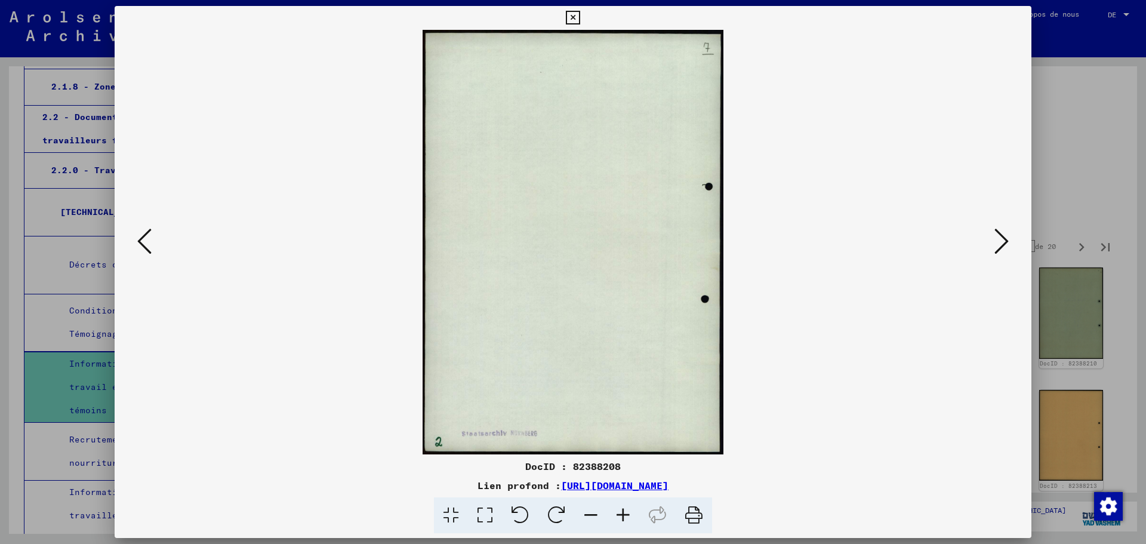
click at [1010, 237] on button at bounding box center [1001, 242] width 21 height 34
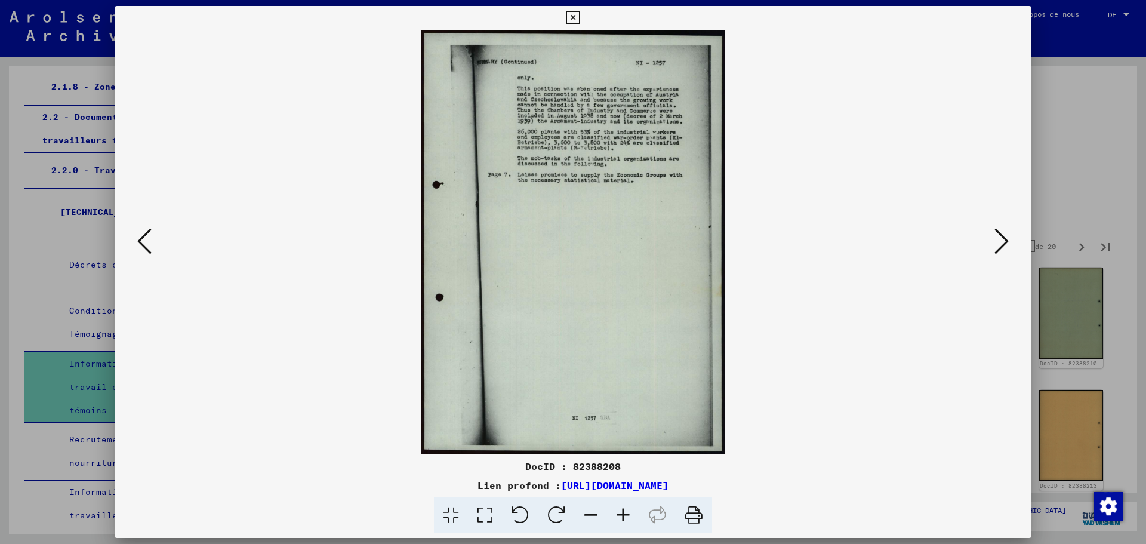
click at [1010, 237] on button at bounding box center [1001, 242] width 21 height 34
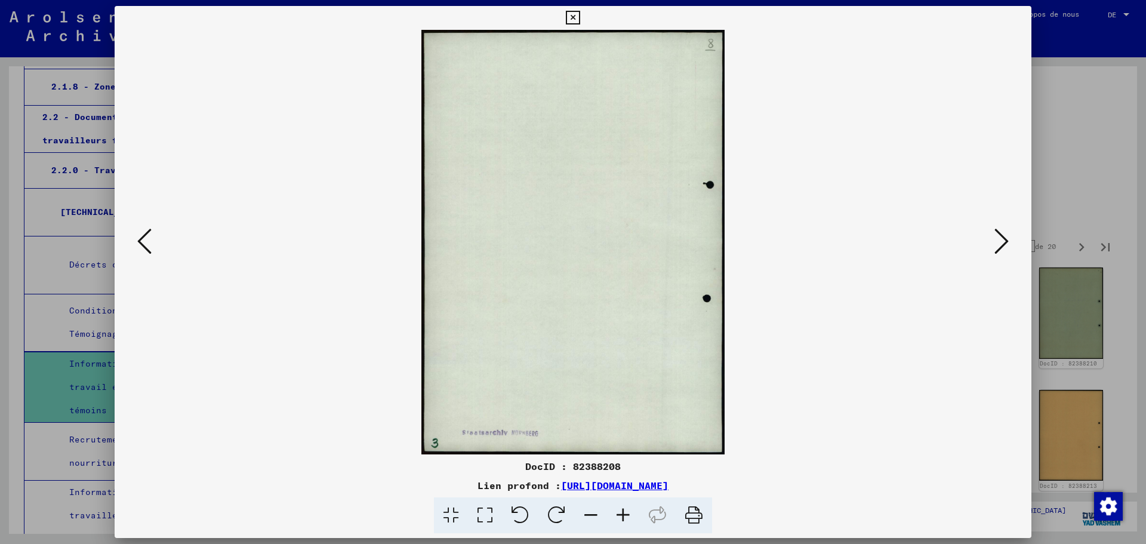
click at [1010, 237] on button at bounding box center [1001, 242] width 21 height 34
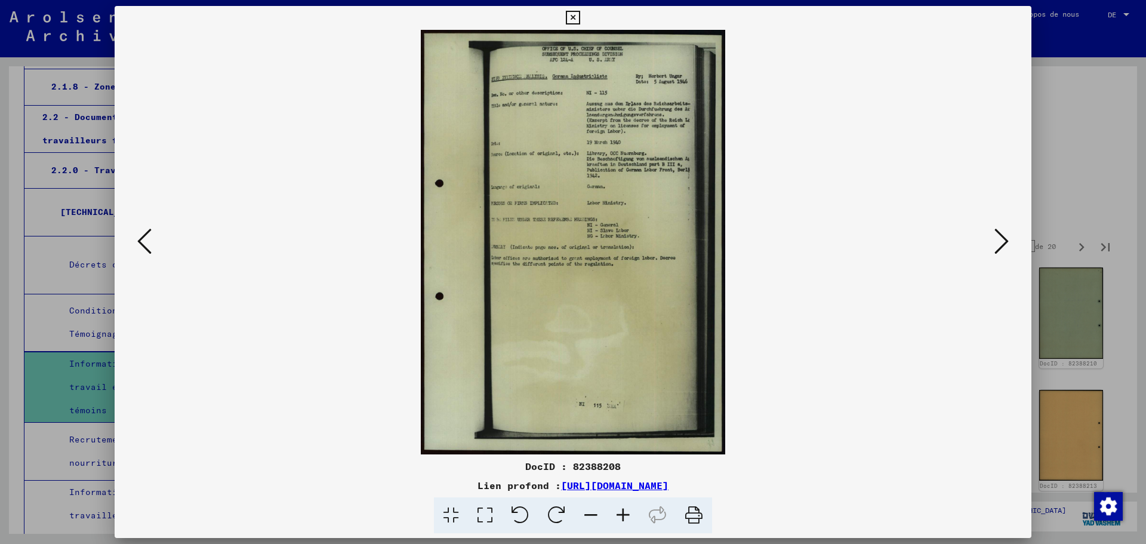
click at [1010, 237] on button at bounding box center [1001, 242] width 21 height 34
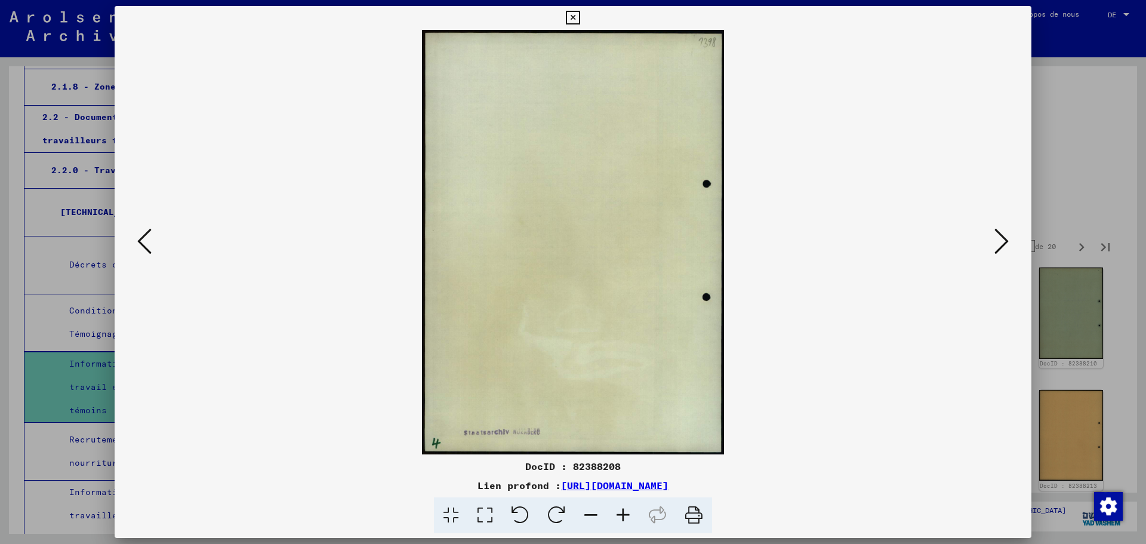
click at [1010, 237] on button at bounding box center [1001, 242] width 21 height 34
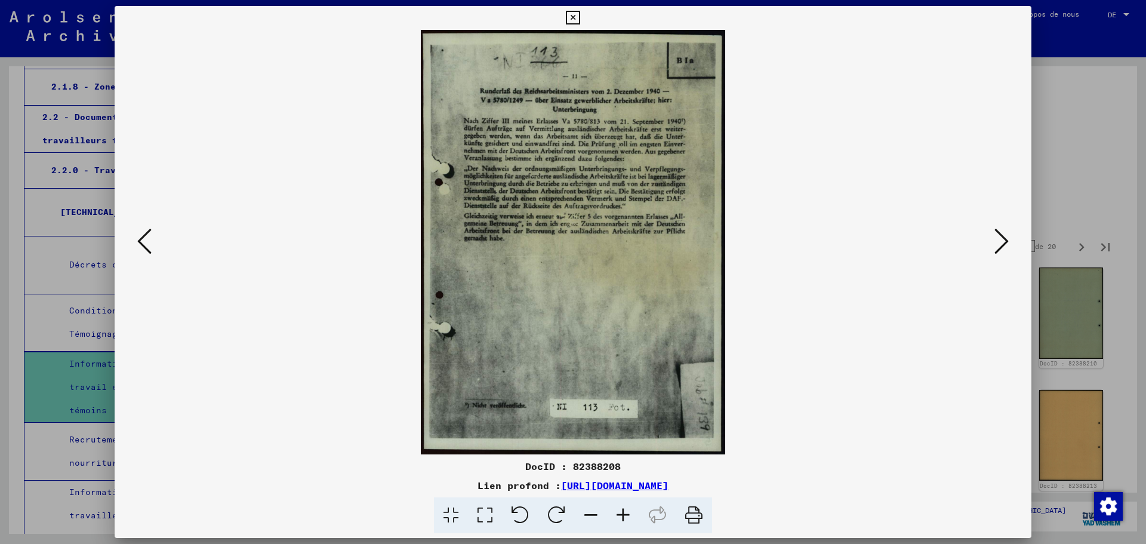
click at [1010, 237] on button at bounding box center [1001, 242] width 21 height 34
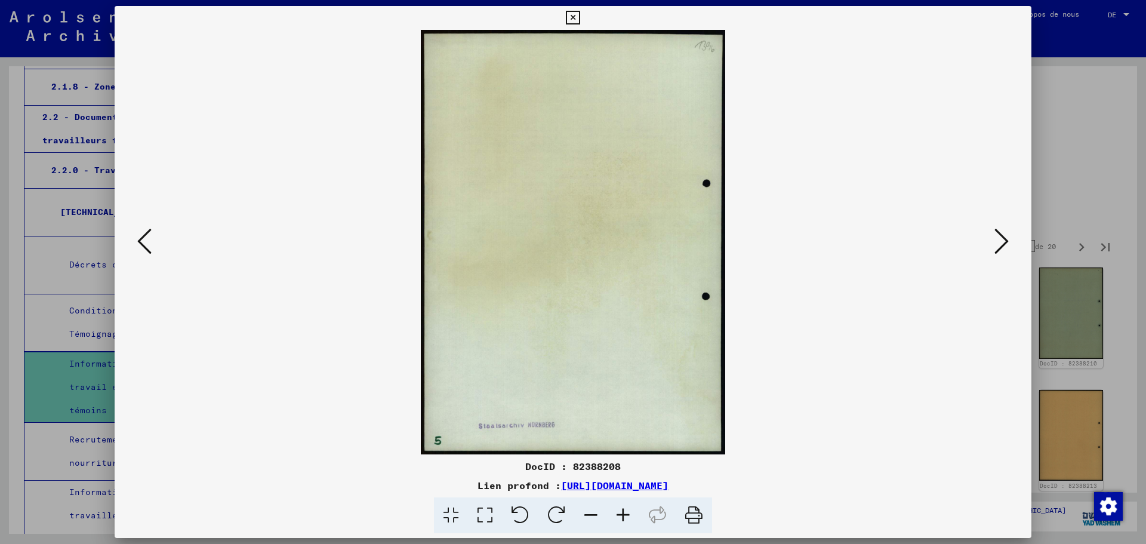
click at [1010, 237] on button at bounding box center [1001, 242] width 21 height 34
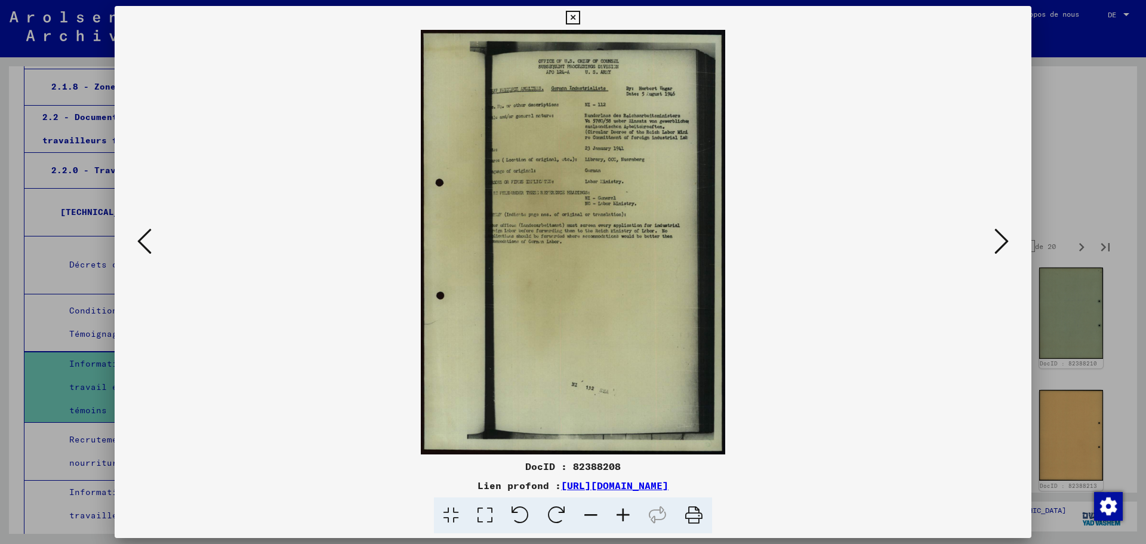
click at [1010, 237] on button at bounding box center [1001, 242] width 21 height 34
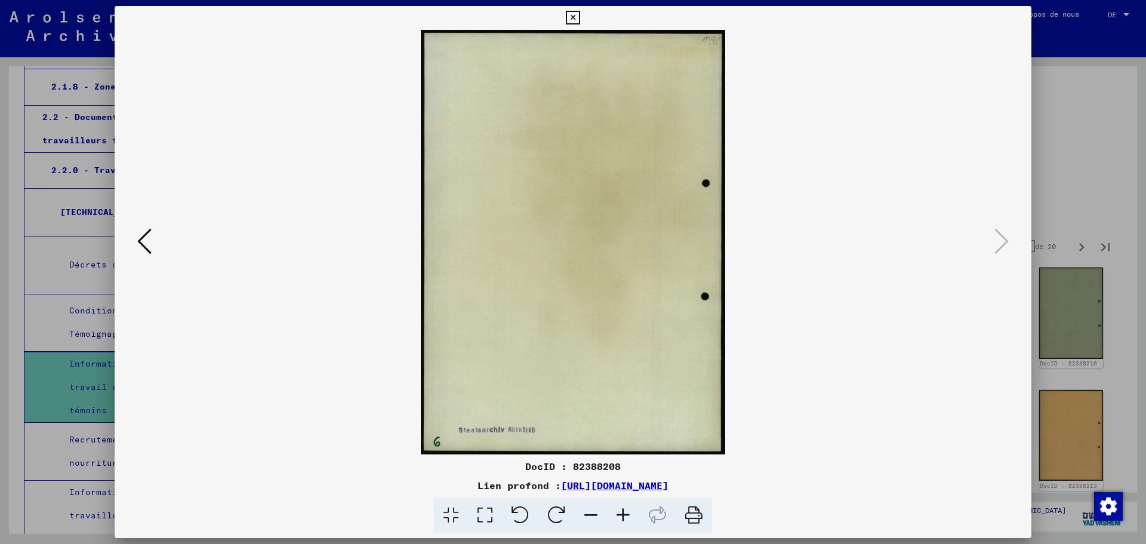
click at [984, 242] on img at bounding box center [573, 242] width 836 height 424
click at [568, 16] on icon at bounding box center [573, 18] width 14 height 14
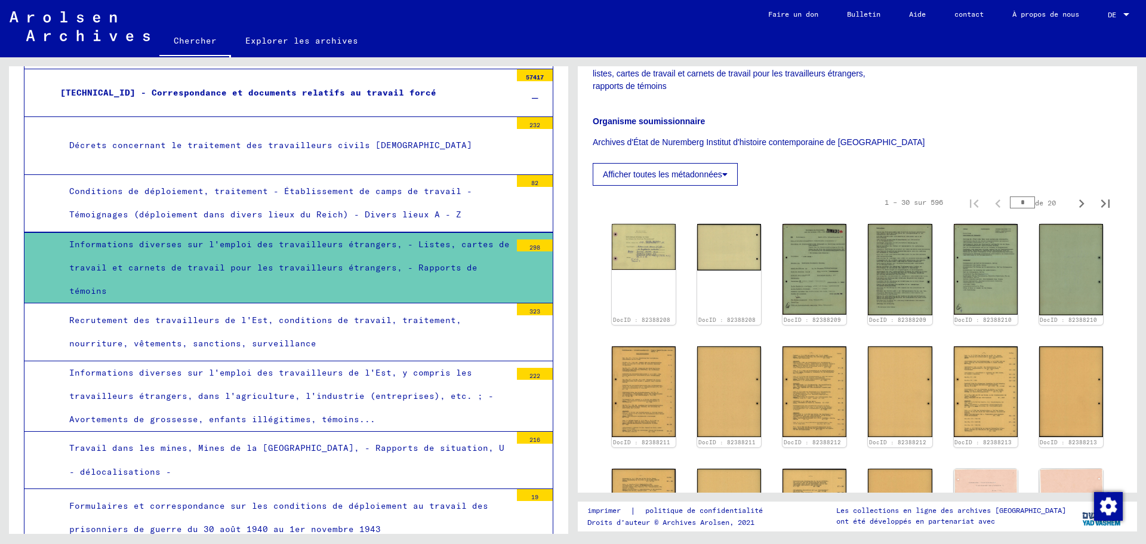
scroll to position [299, 0]
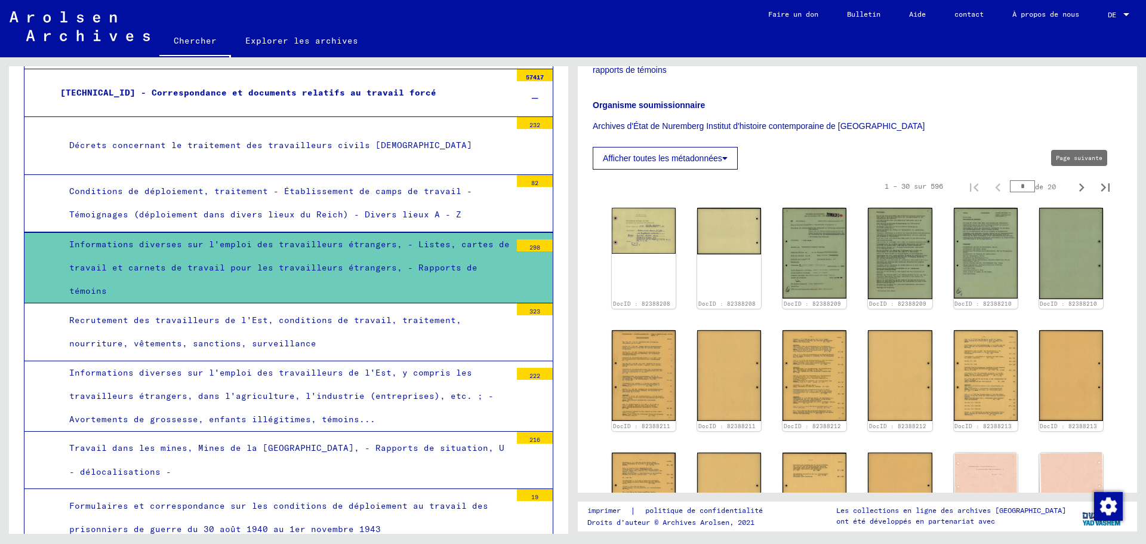
click at [1073, 184] on icon "Page suivante" at bounding box center [1081, 187] width 17 height 17
type input "*"
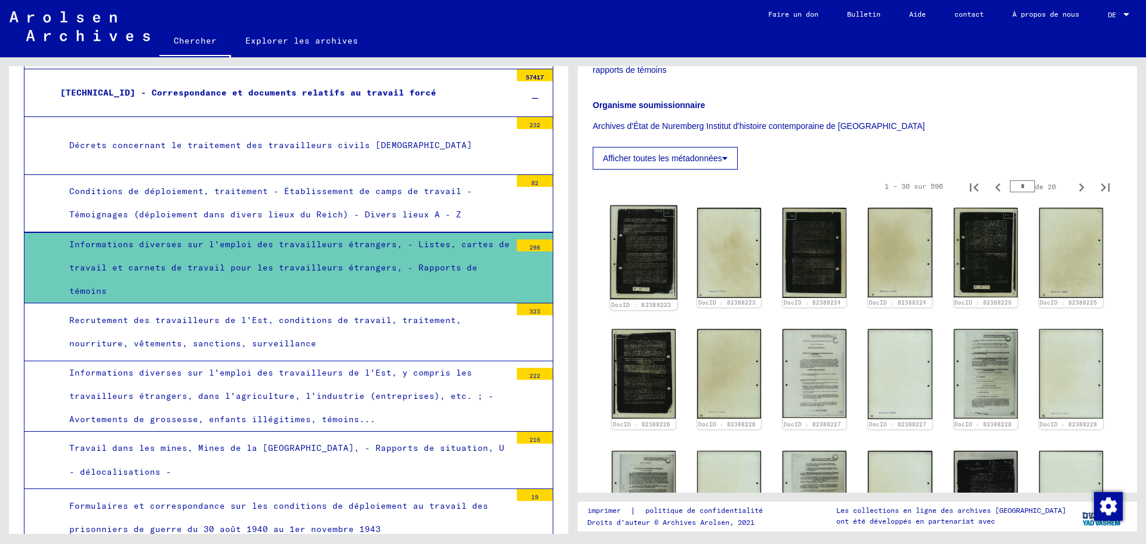
click at [641, 235] on img at bounding box center [643, 252] width 67 height 94
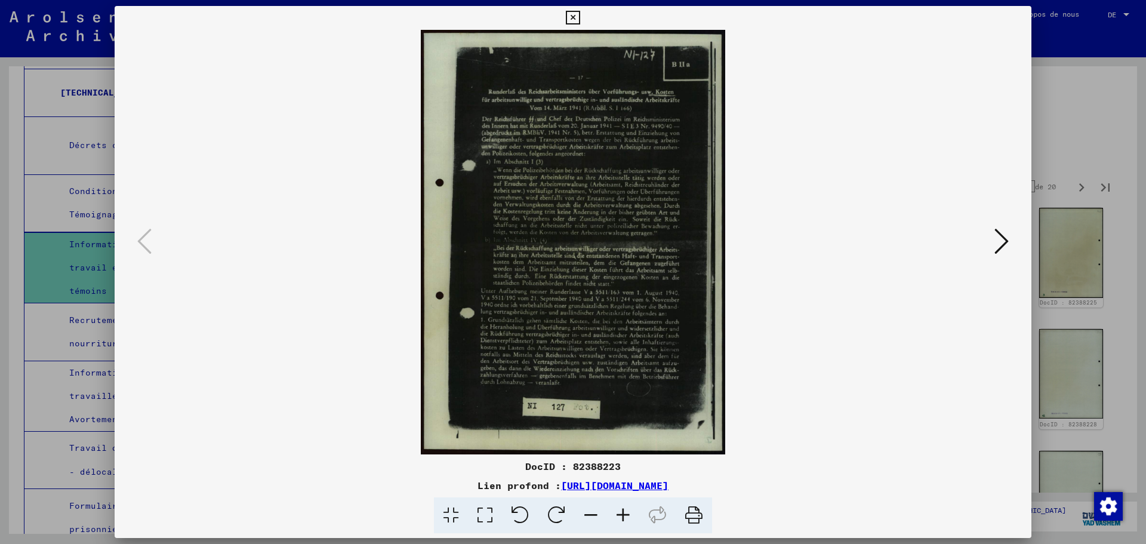
click at [1002, 245] on icon at bounding box center [1002, 241] width 14 height 29
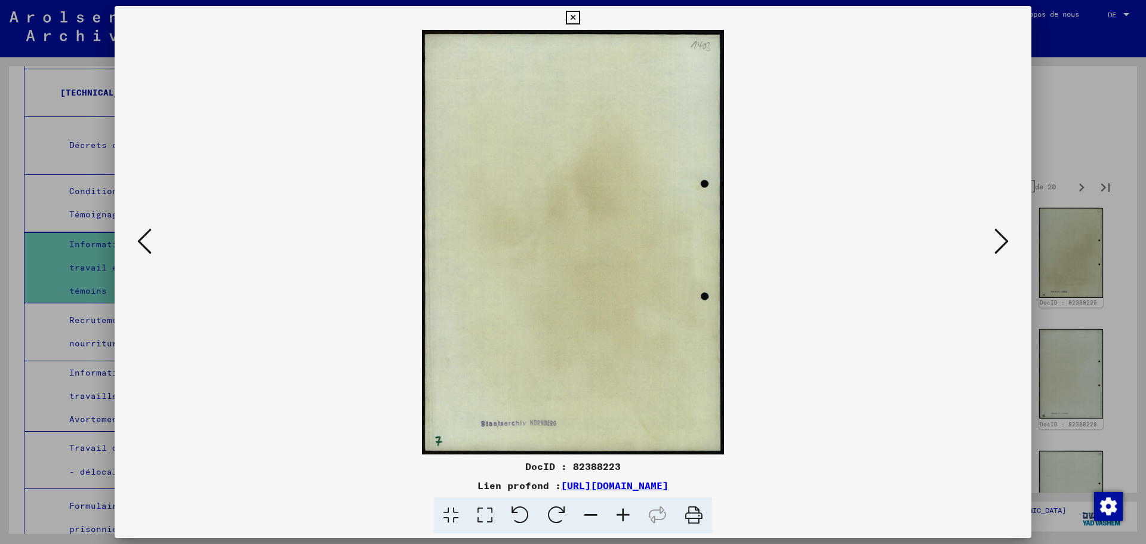
click at [1002, 245] on icon at bounding box center [1002, 241] width 14 height 29
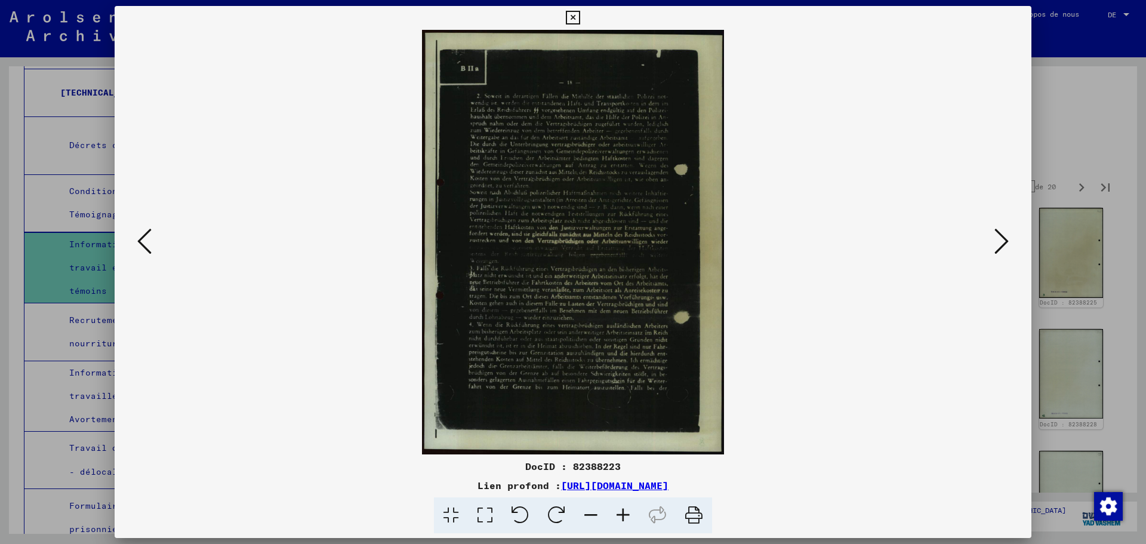
click at [1002, 245] on icon at bounding box center [1002, 241] width 14 height 29
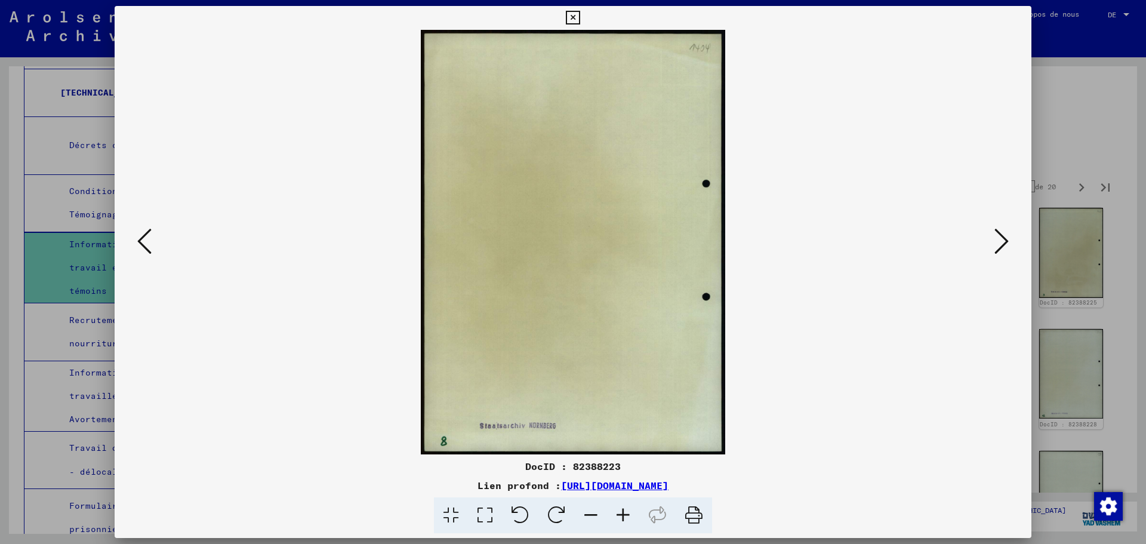
click at [1002, 245] on icon at bounding box center [1002, 241] width 14 height 29
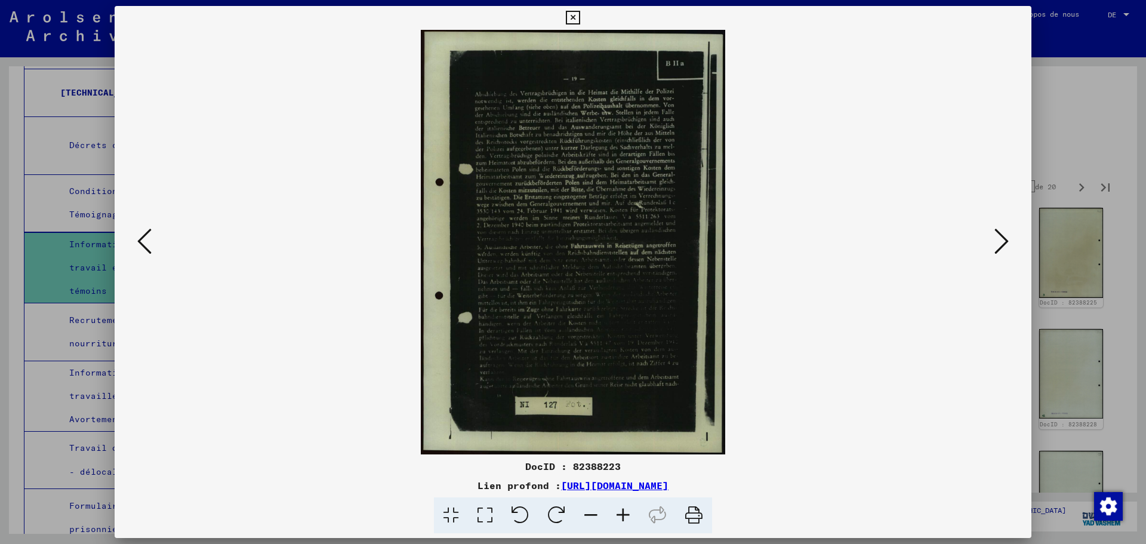
click at [1002, 245] on icon at bounding box center [1002, 241] width 14 height 29
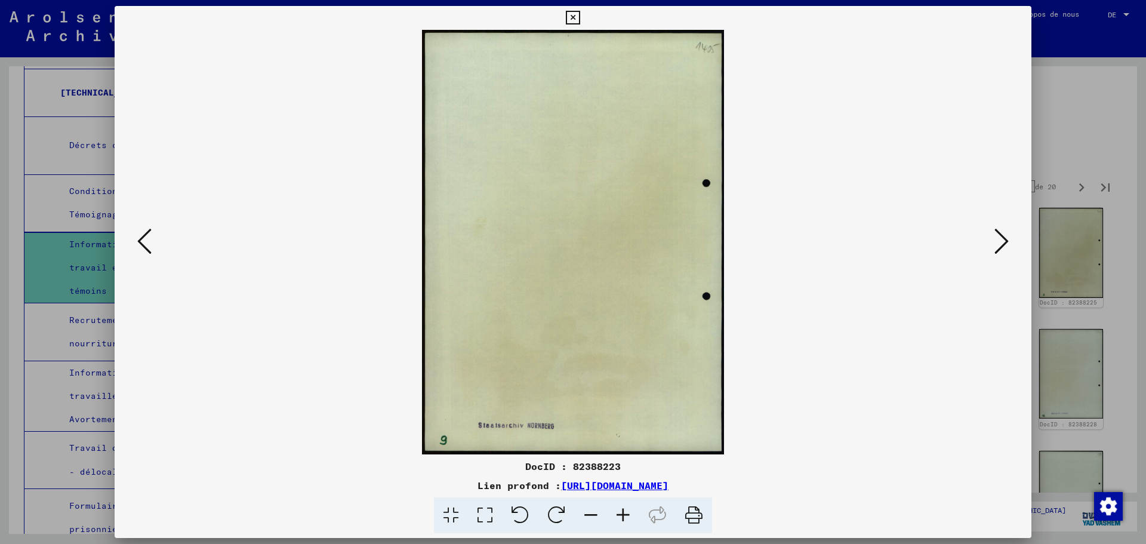
click at [1002, 245] on icon at bounding box center [1002, 241] width 14 height 29
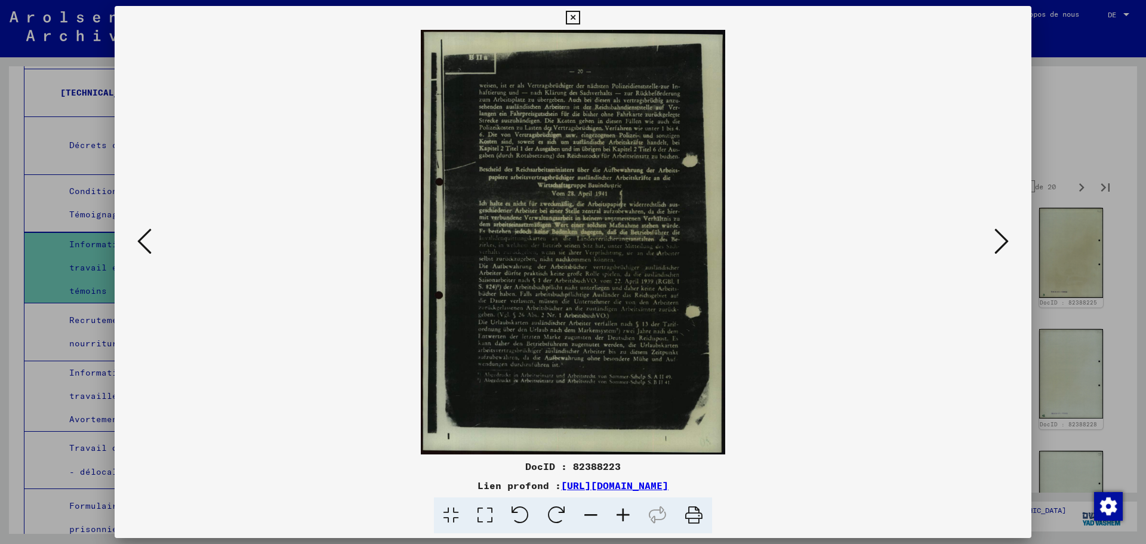
click at [1002, 245] on icon at bounding box center [1002, 241] width 14 height 29
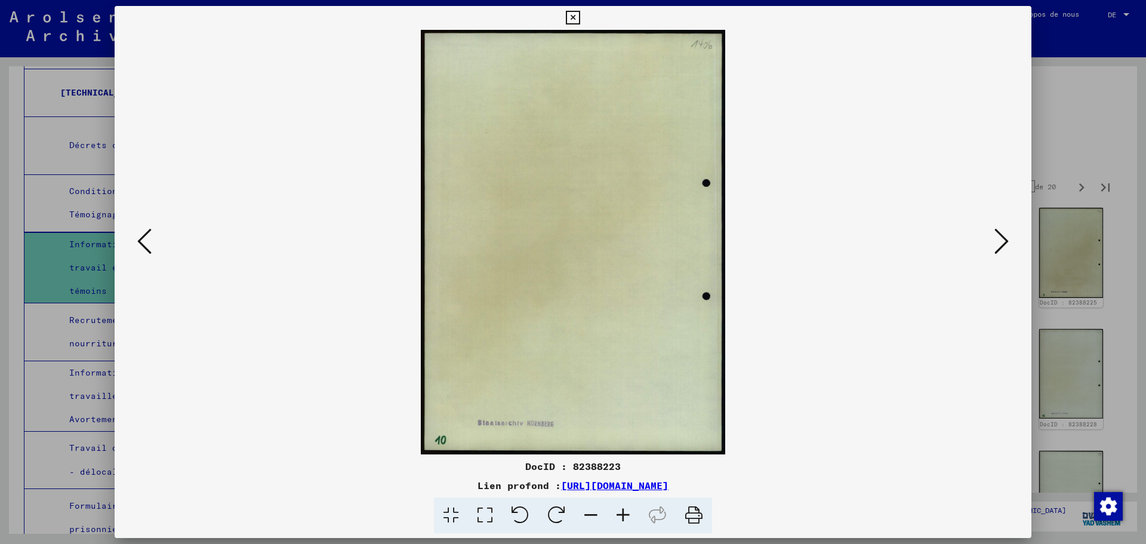
click at [1002, 245] on icon at bounding box center [1002, 241] width 14 height 29
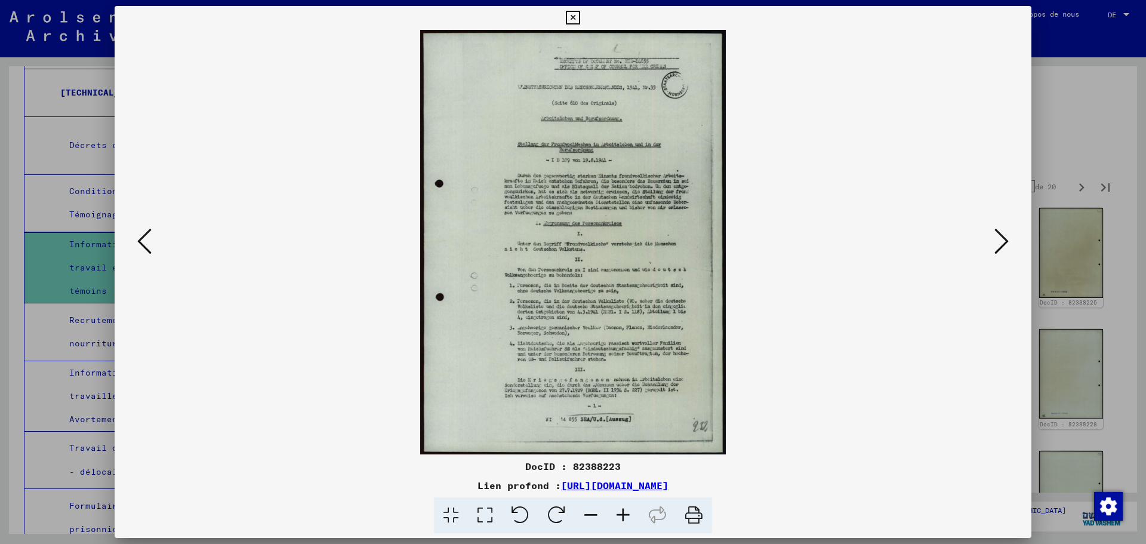
click at [1002, 245] on icon at bounding box center [1002, 241] width 14 height 29
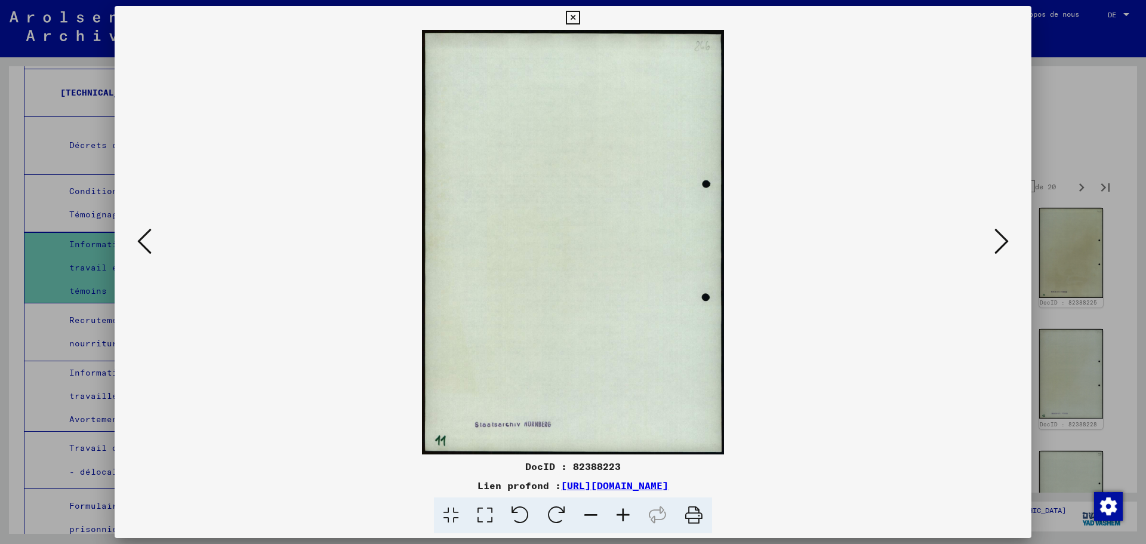
click at [1002, 245] on icon at bounding box center [1002, 241] width 14 height 29
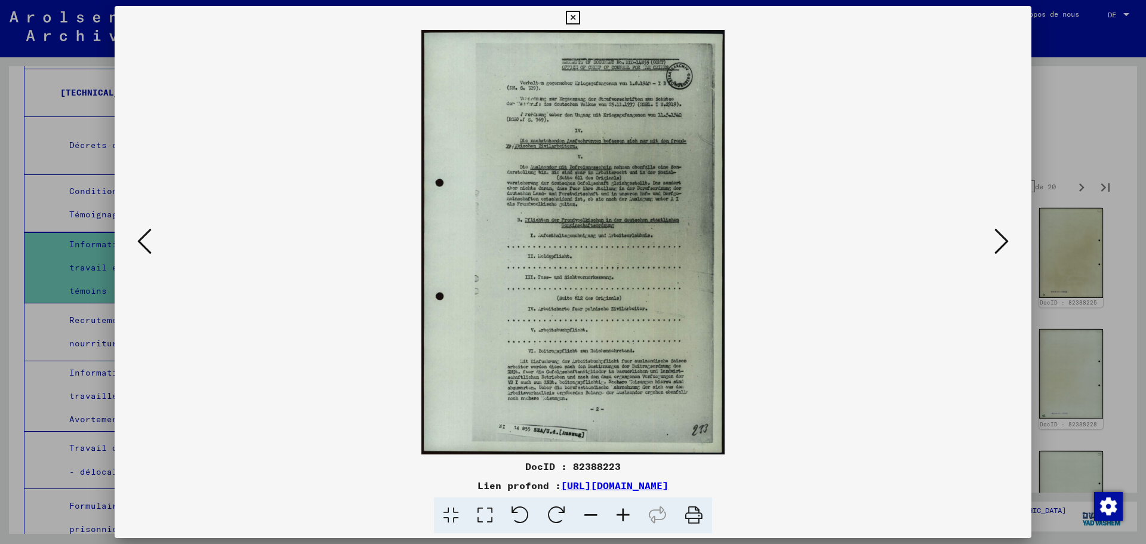
click at [1002, 245] on icon at bounding box center [1002, 241] width 14 height 29
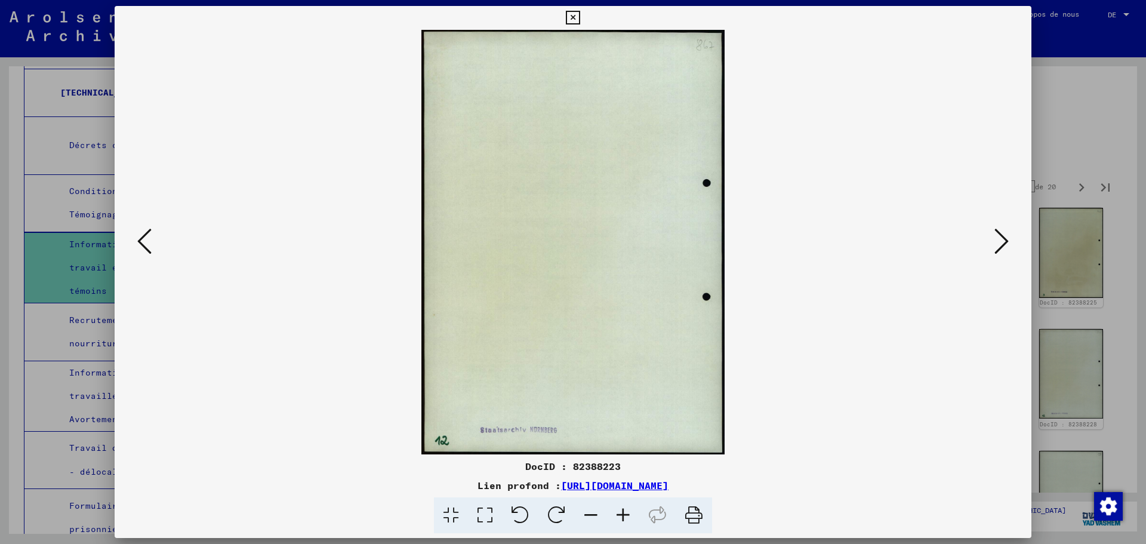
click at [1002, 245] on icon at bounding box center [1002, 241] width 14 height 29
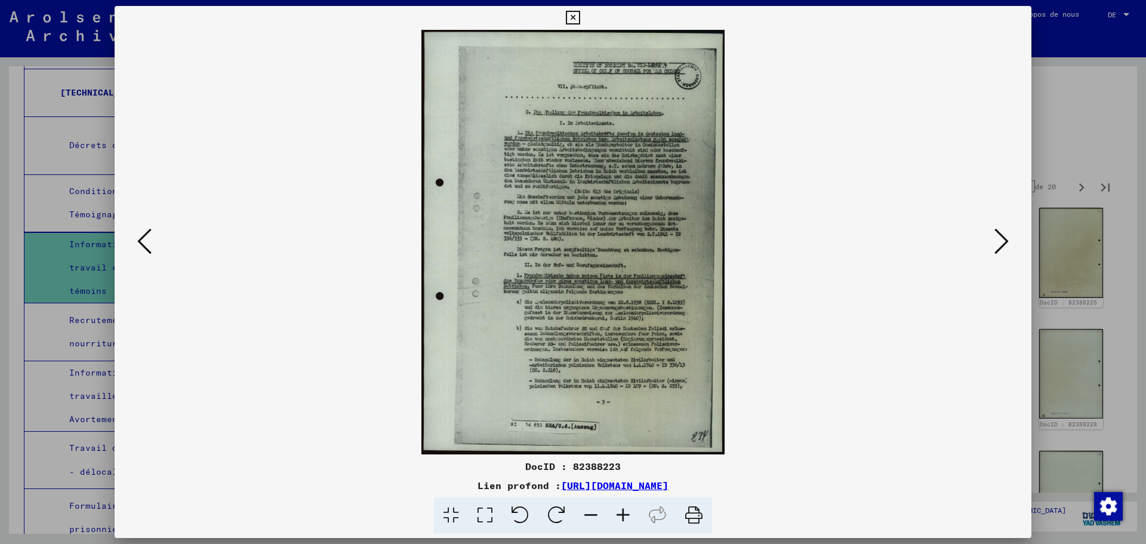
click at [1002, 245] on icon at bounding box center [1002, 241] width 14 height 29
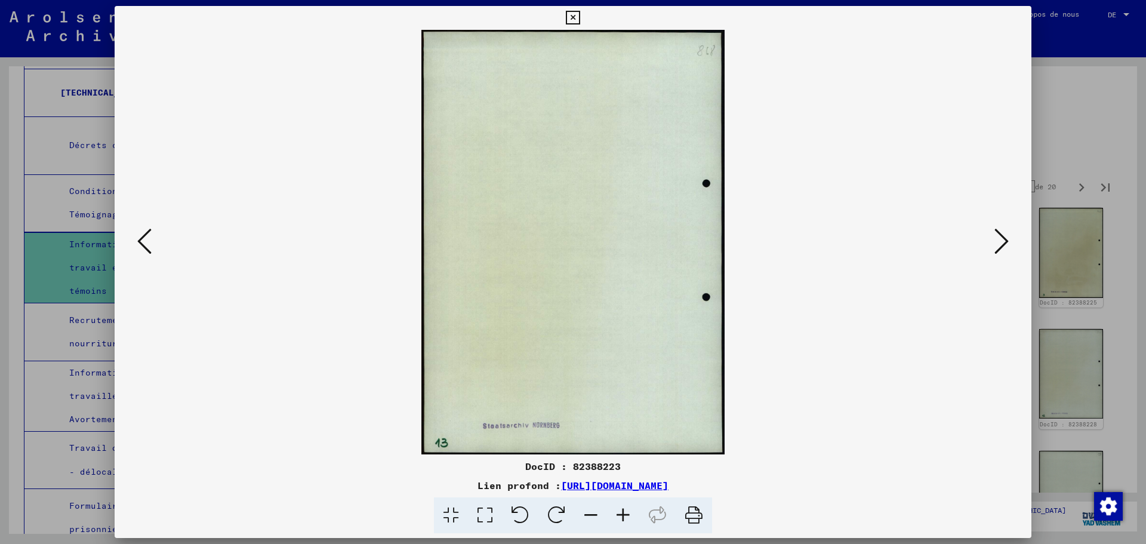
click at [1002, 245] on icon at bounding box center [1002, 241] width 14 height 29
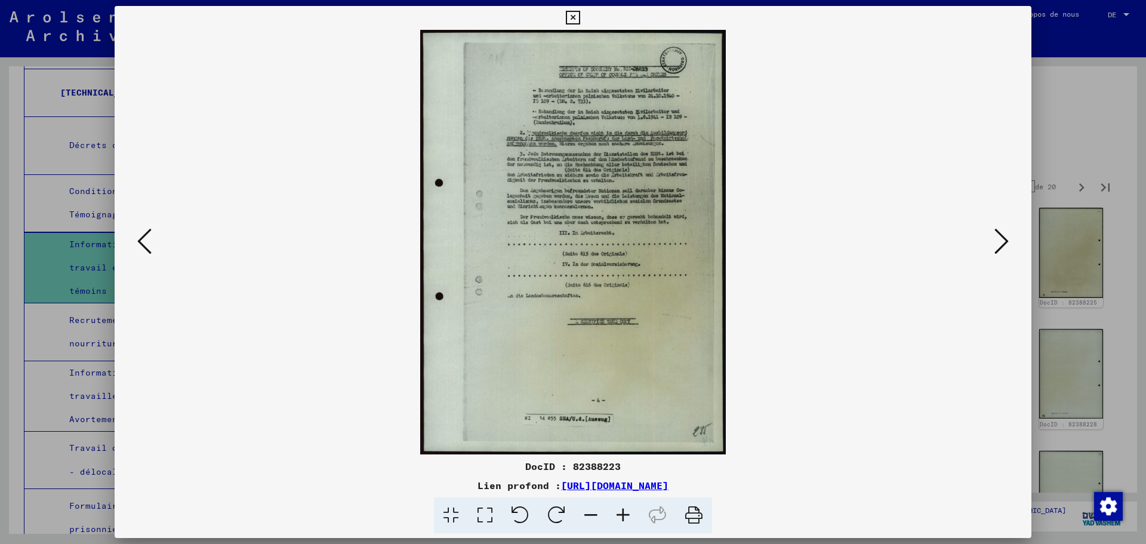
click at [1002, 245] on icon at bounding box center [1002, 241] width 14 height 29
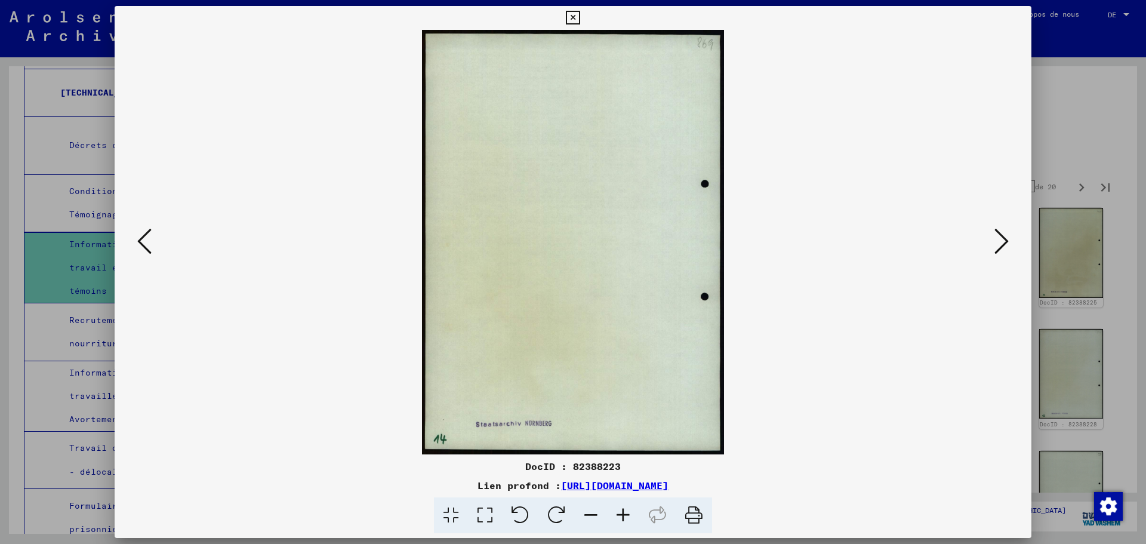
click at [1002, 245] on icon at bounding box center [1002, 241] width 14 height 29
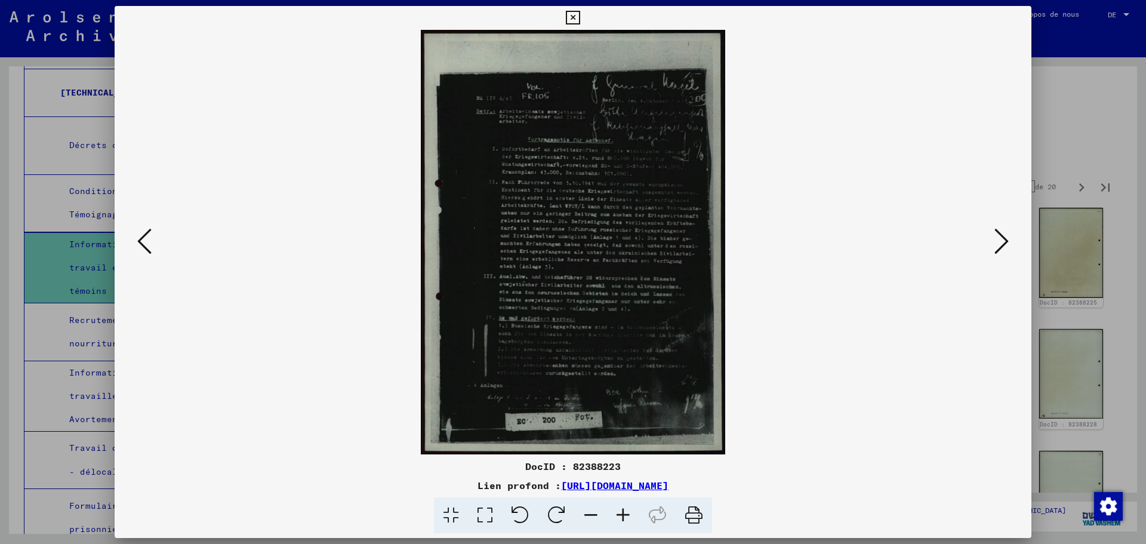
click at [1002, 245] on icon at bounding box center [1002, 241] width 14 height 29
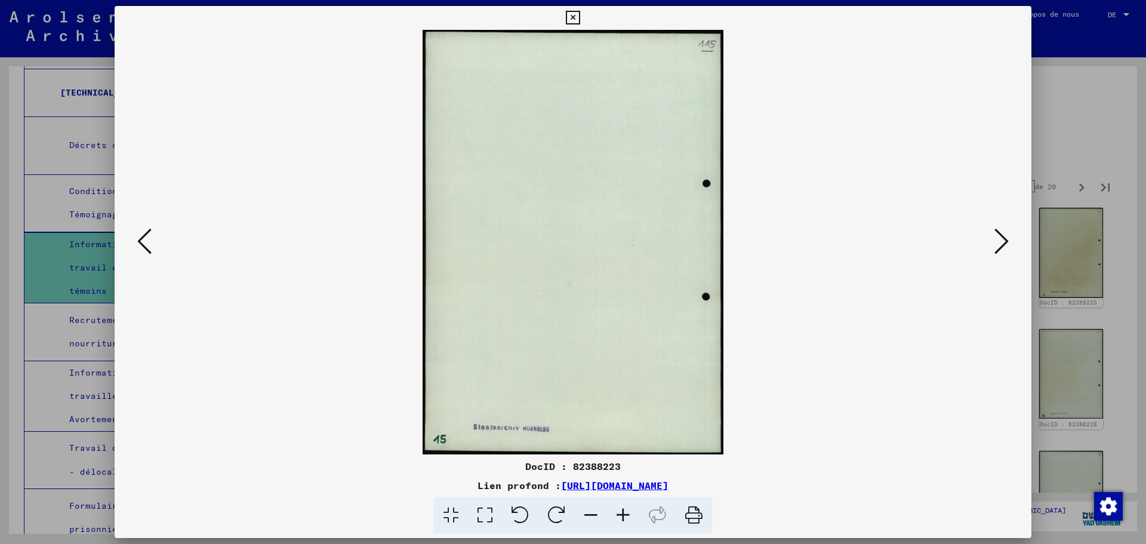
click at [1002, 245] on icon at bounding box center [1002, 241] width 14 height 29
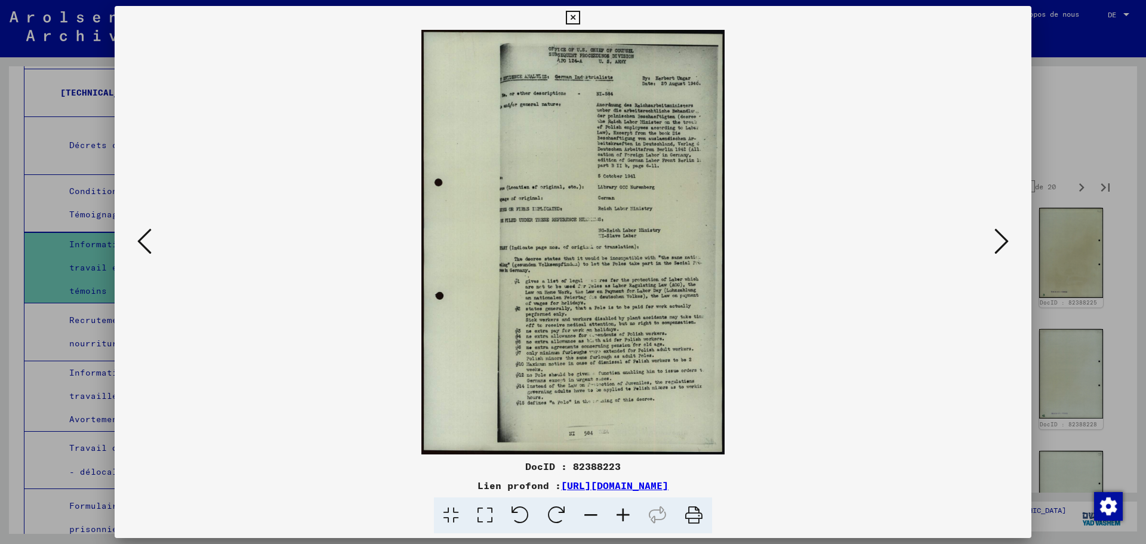
click at [1002, 245] on icon at bounding box center [1002, 241] width 14 height 29
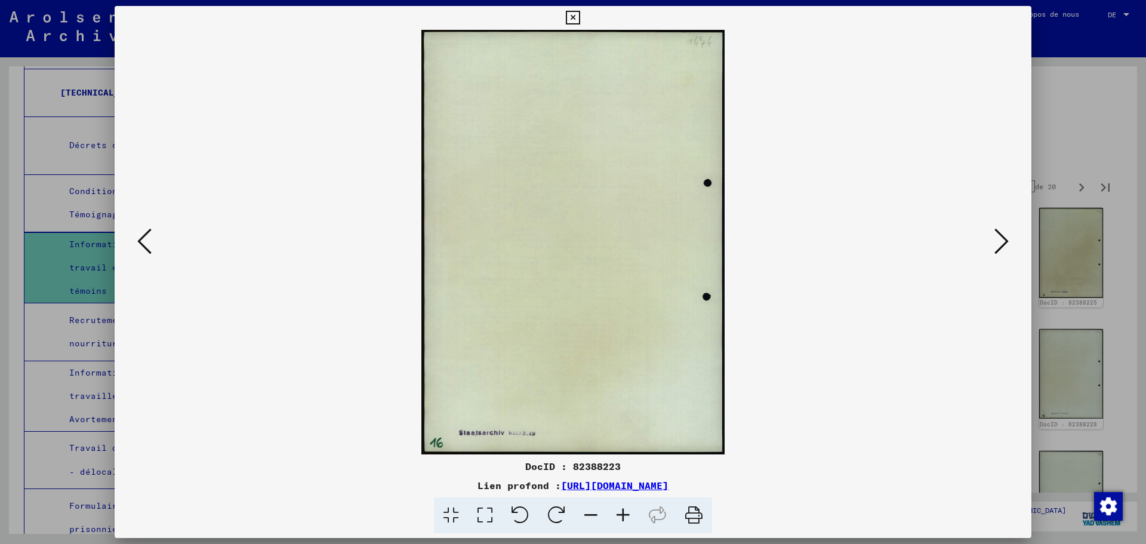
click at [1002, 245] on icon at bounding box center [1002, 241] width 14 height 29
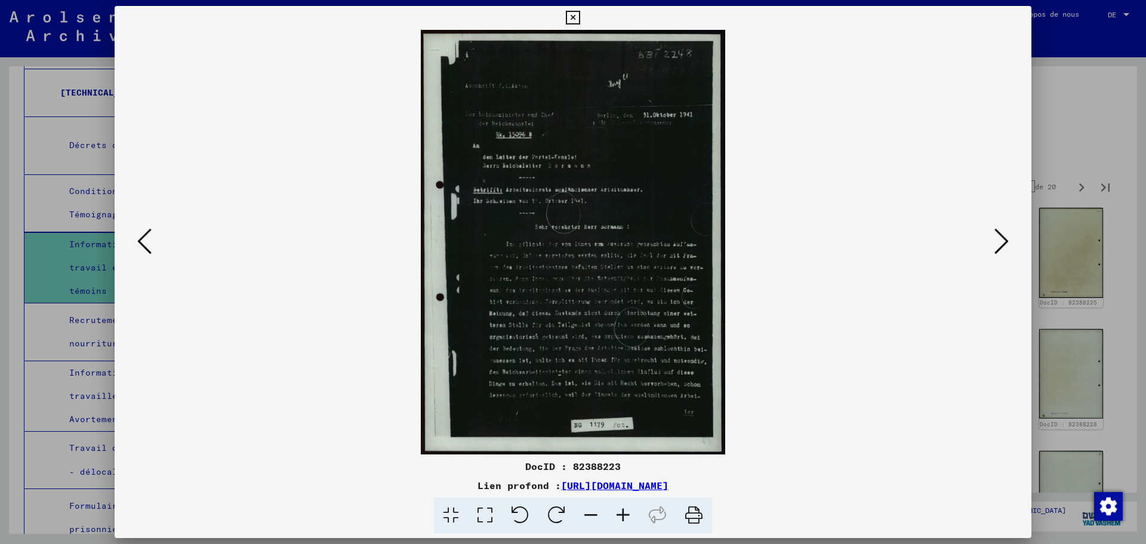
click at [1002, 245] on icon at bounding box center [1002, 241] width 14 height 29
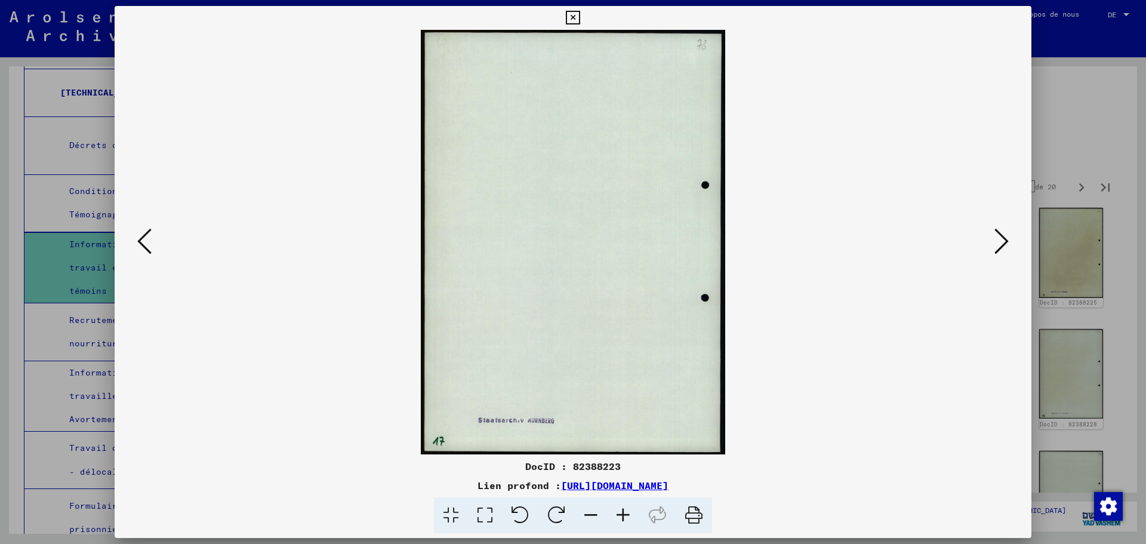
click at [1002, 245] on icon at bounding box center [1002, 241] width 14 height 29
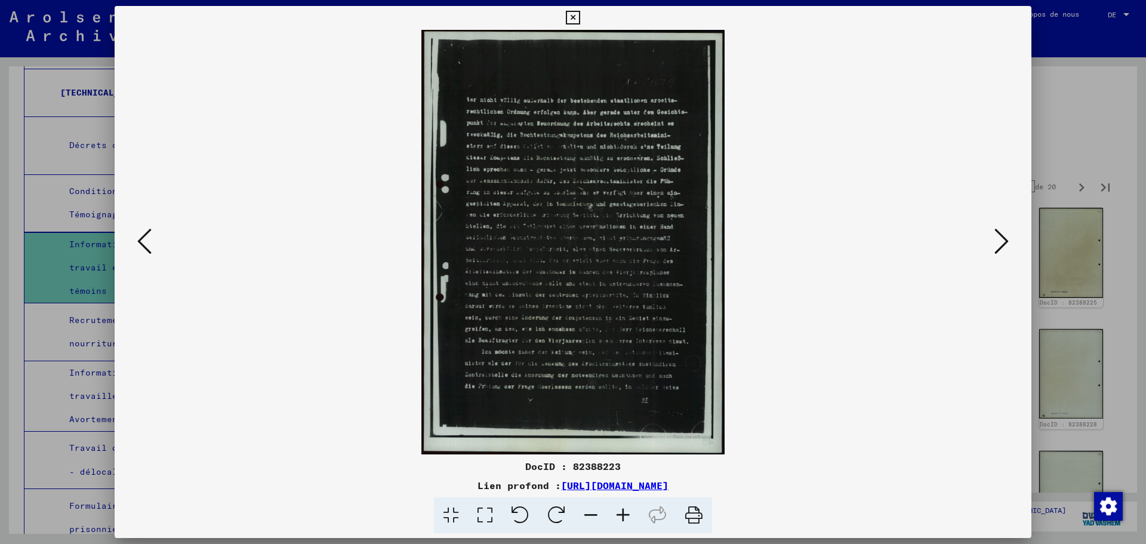
click at [1002, 245] on icon at bounding box center [1002, 241] width 14 height 29
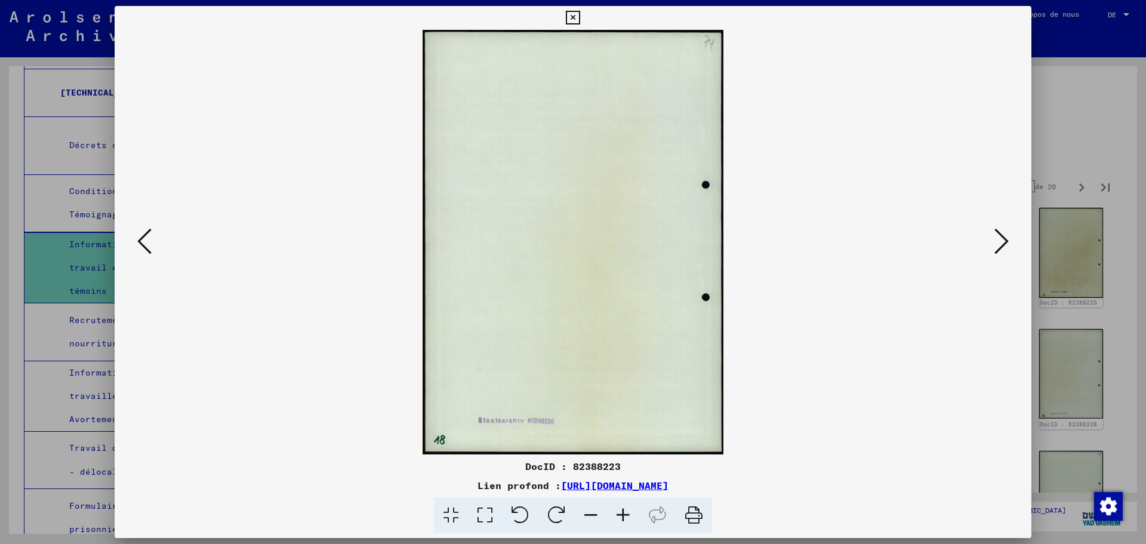
click at [1002, 245] on icon at bounding box center [1002, 241] width 14 height 29
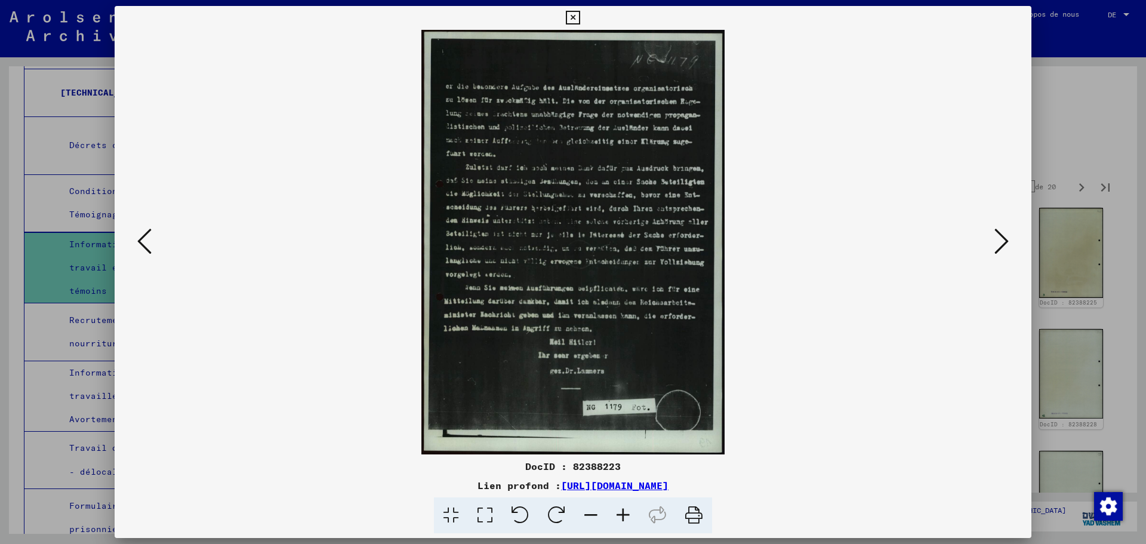
click at [1002, 245] on icon at bounding box center [1002, 241] width 14 height 29
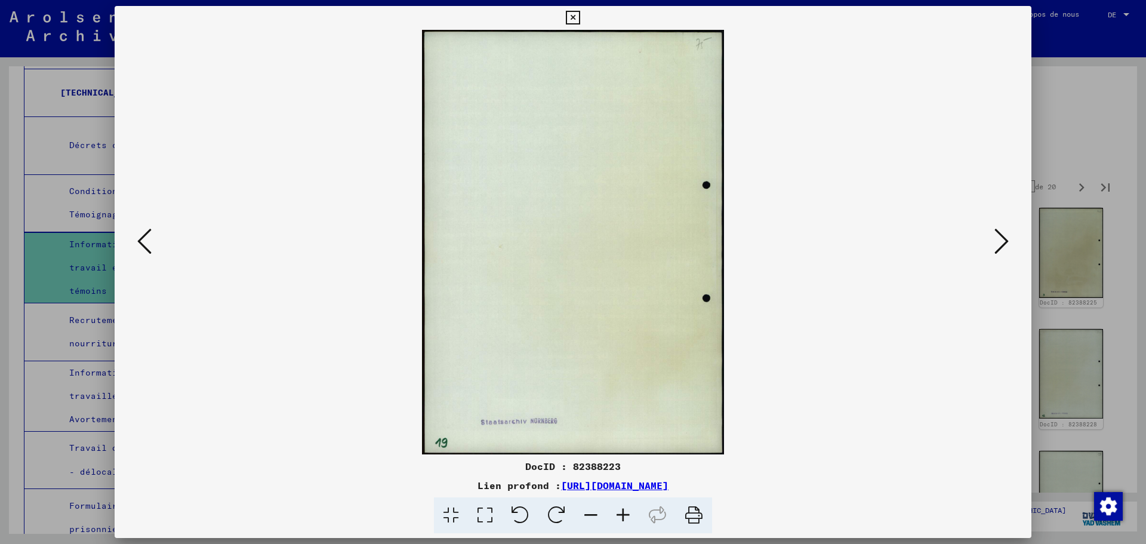
click at [1002, 245] on icon at bounding box center [1002, 241] width 14 height 29
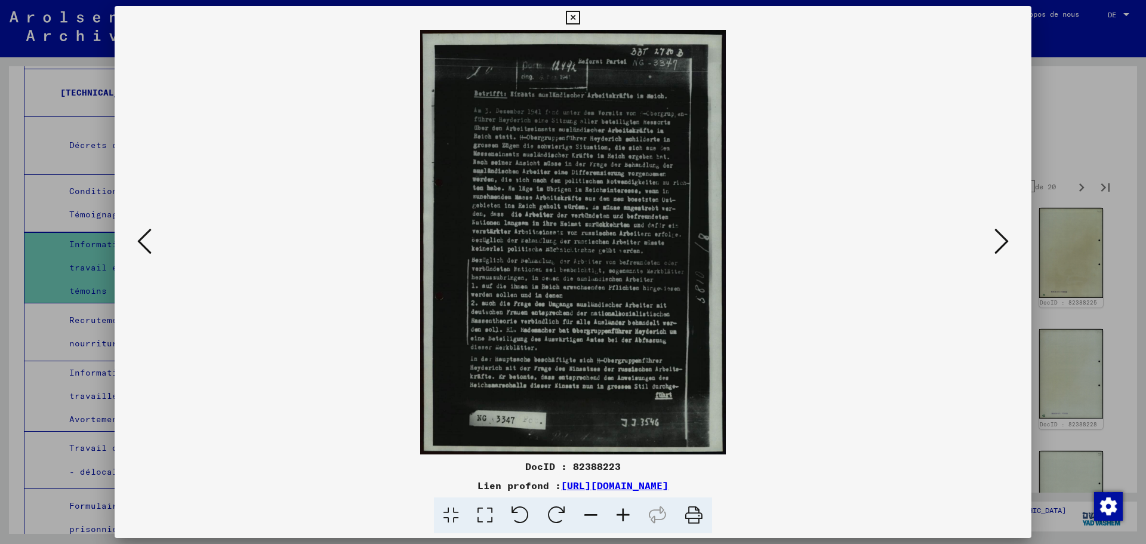
click at [1002, 245] on icon at bounding box center [1002, 241] width 14 height 29
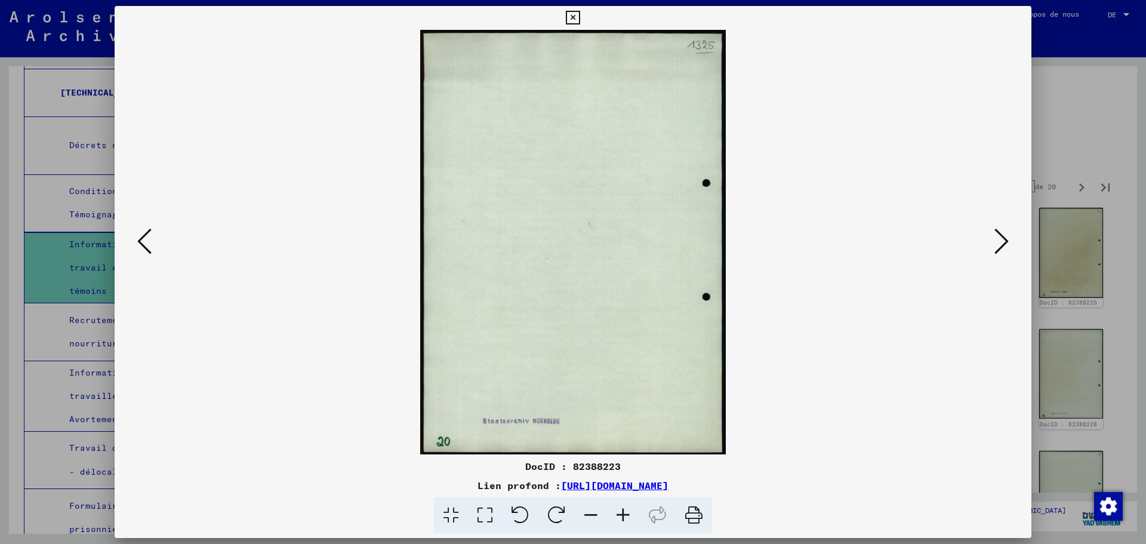
click at [1002, 245] on icon at bounding box center [1002, 241] width 14 height 29
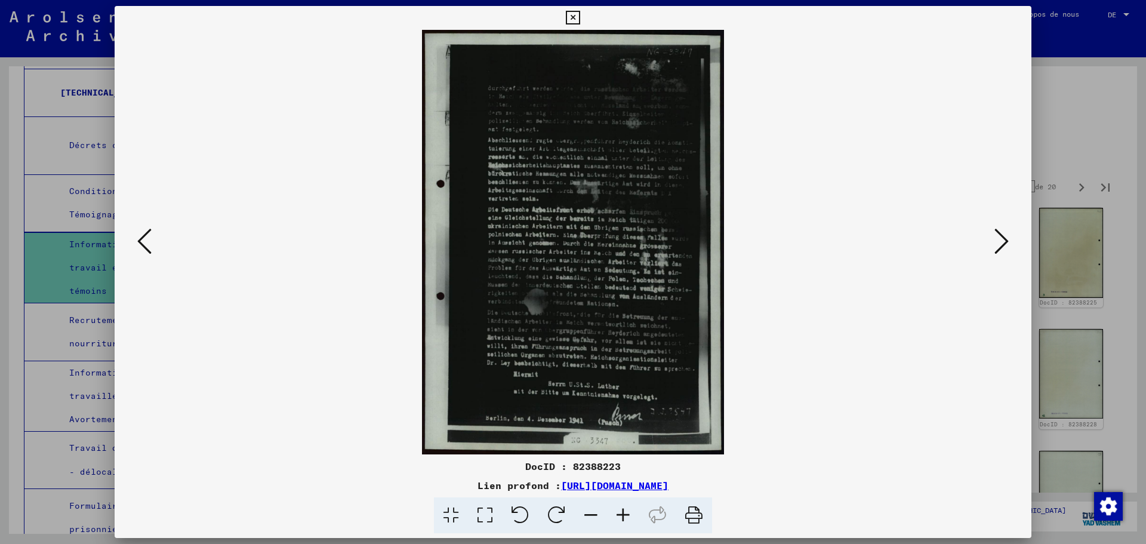
click at [1002, 245] on icon at bounding box center [1002, 241] width 14 height 29
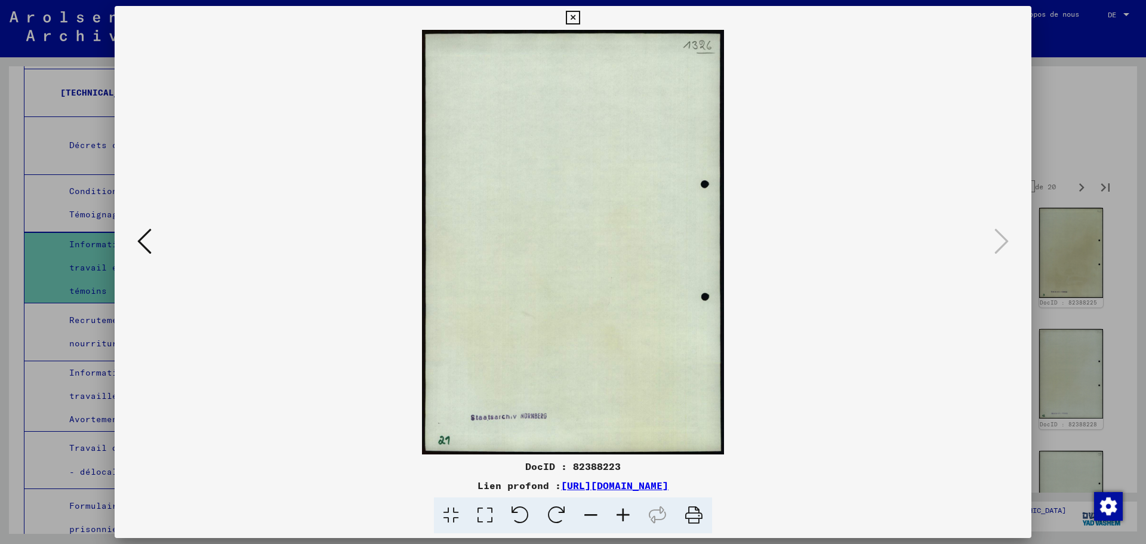
click at [571, 14] on icon at bounding box center [573, 18] width 14 height 14
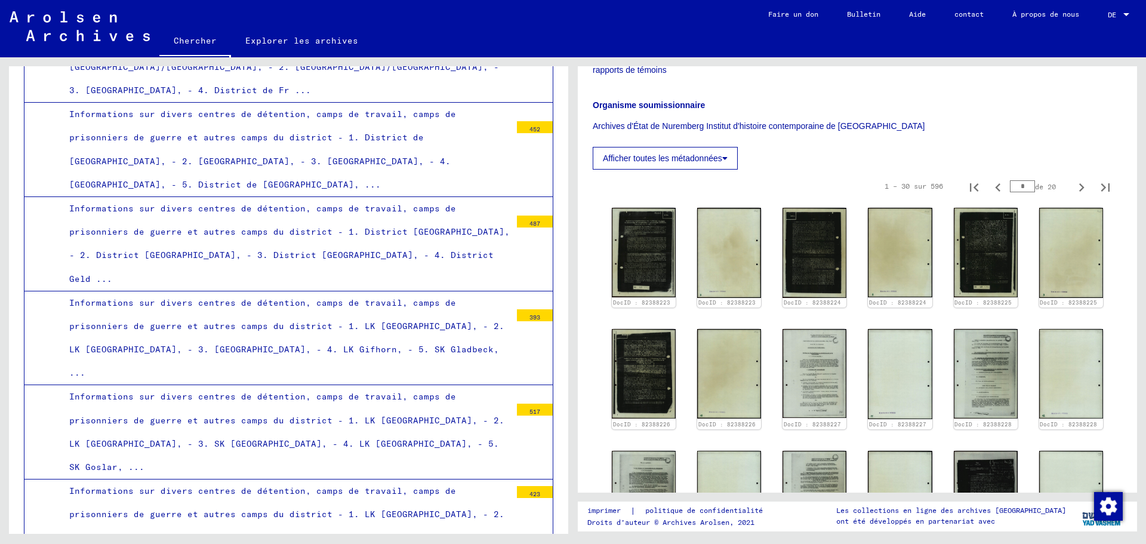
scroll to position [3881, 0]
